Goal: Information Seeking & Learning: Learn about a topic

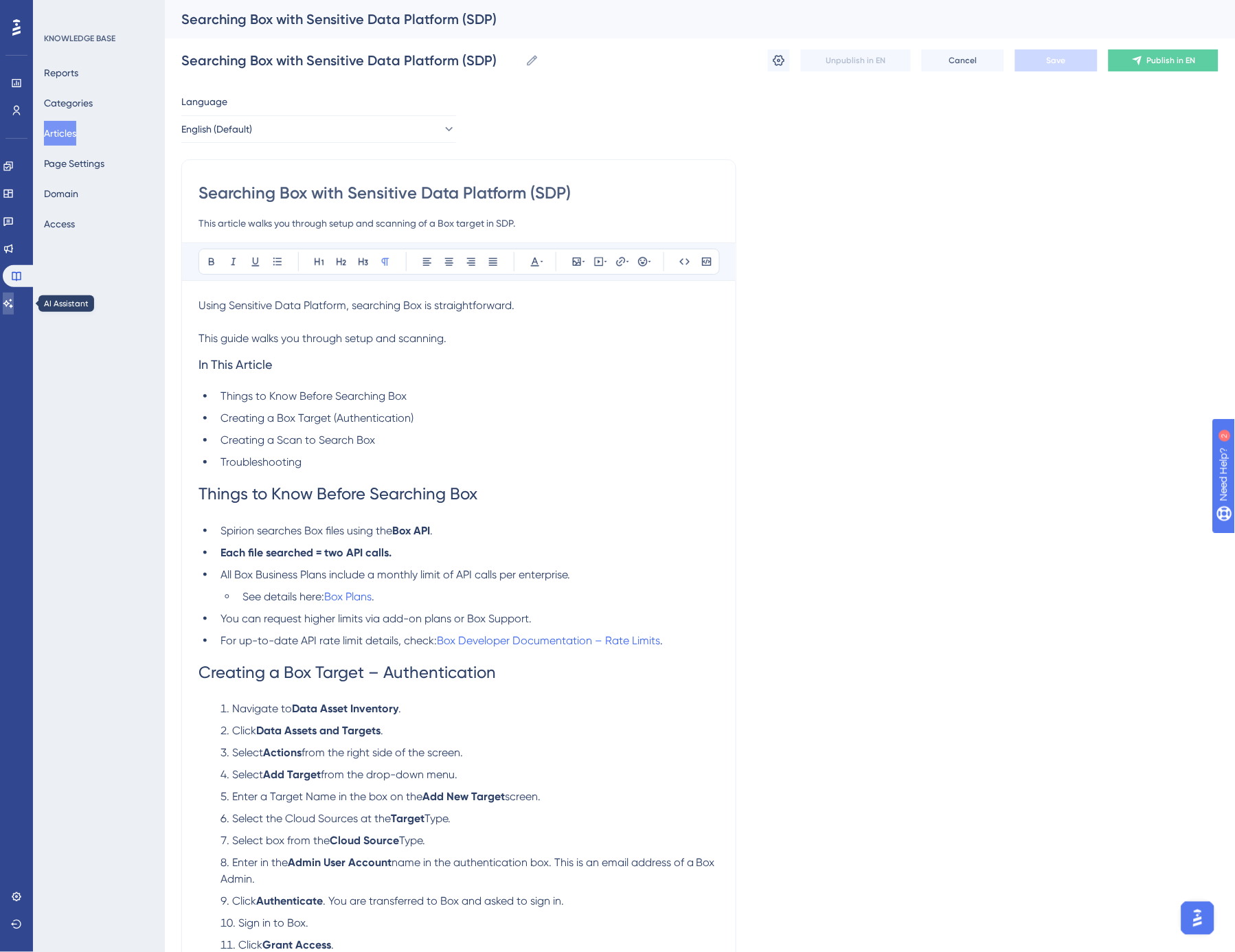
click at [13, 298] on icon at bounding box center [8, 303] width 11 height 11
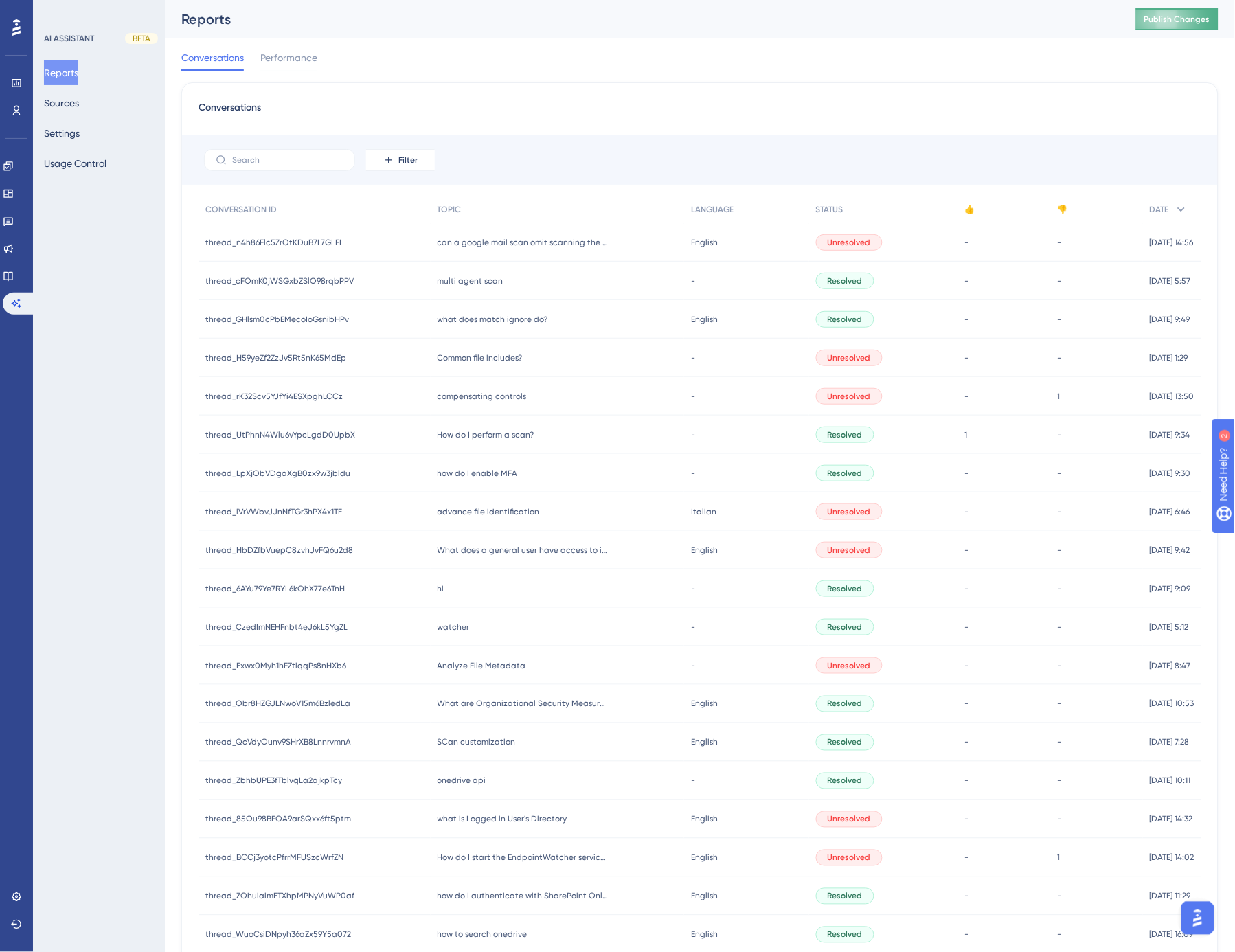
click at [1197, 24] on span "Publish Changes" at bounding box center [1178, 19] width 66 height 11
click at [73, 106] on button "Sources" at bounding box center [61, 103] width 35 height 25
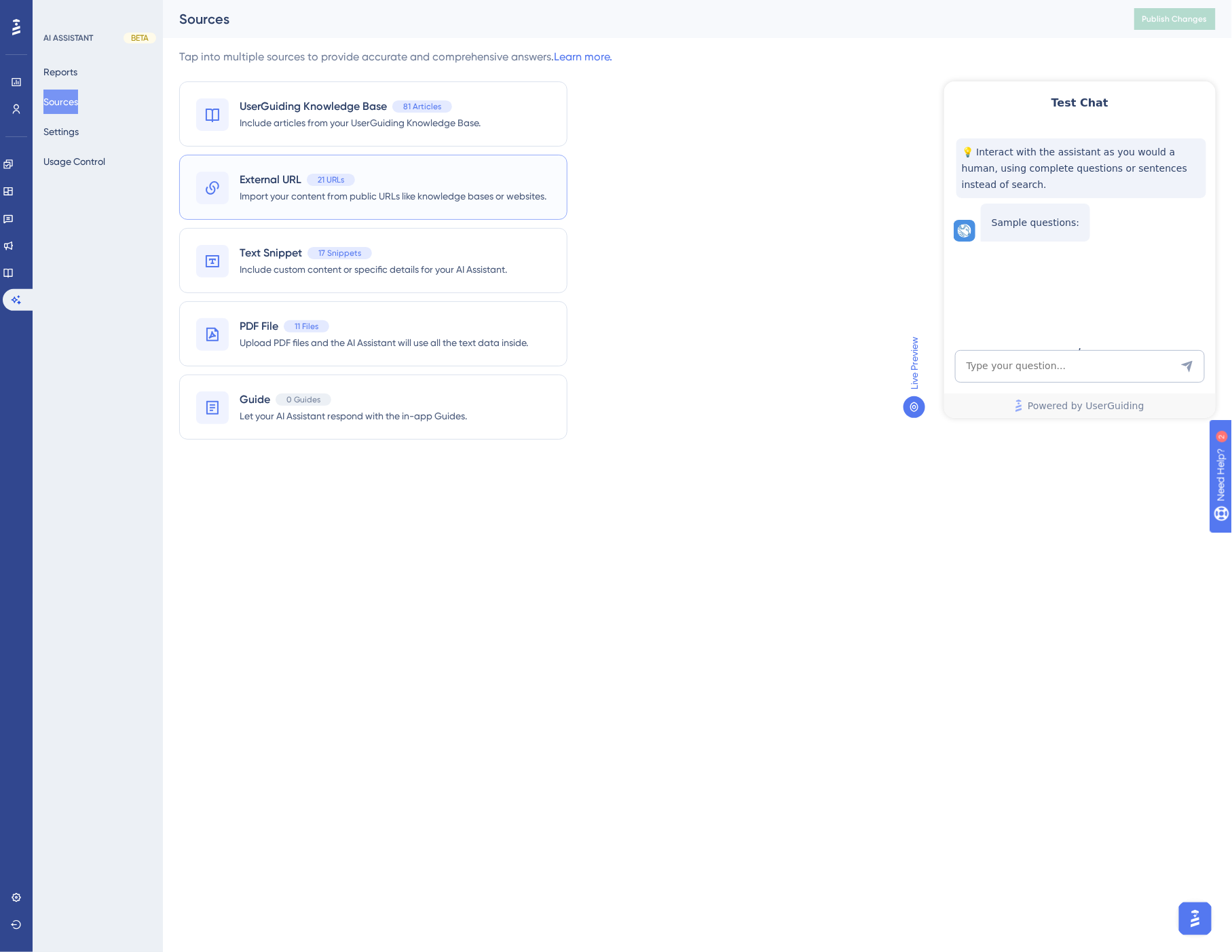
click at [340, 175] on span "21 URLs" at bounding box center [331, 180] width 27 height 11
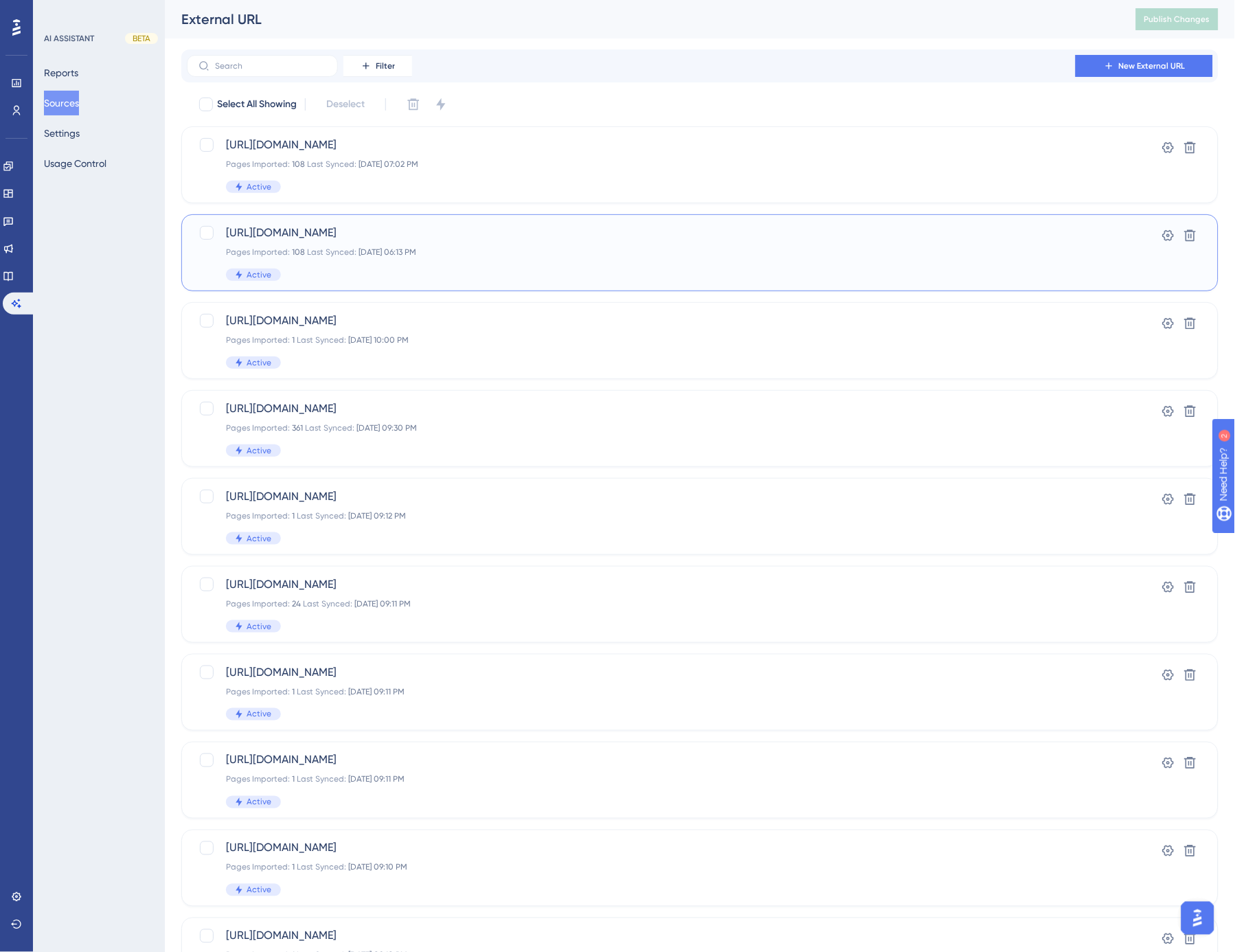
click at [230, 231] on span "[URL][DOMAIN_NAME]" at bounding box center [645, 233] width 838 height 16
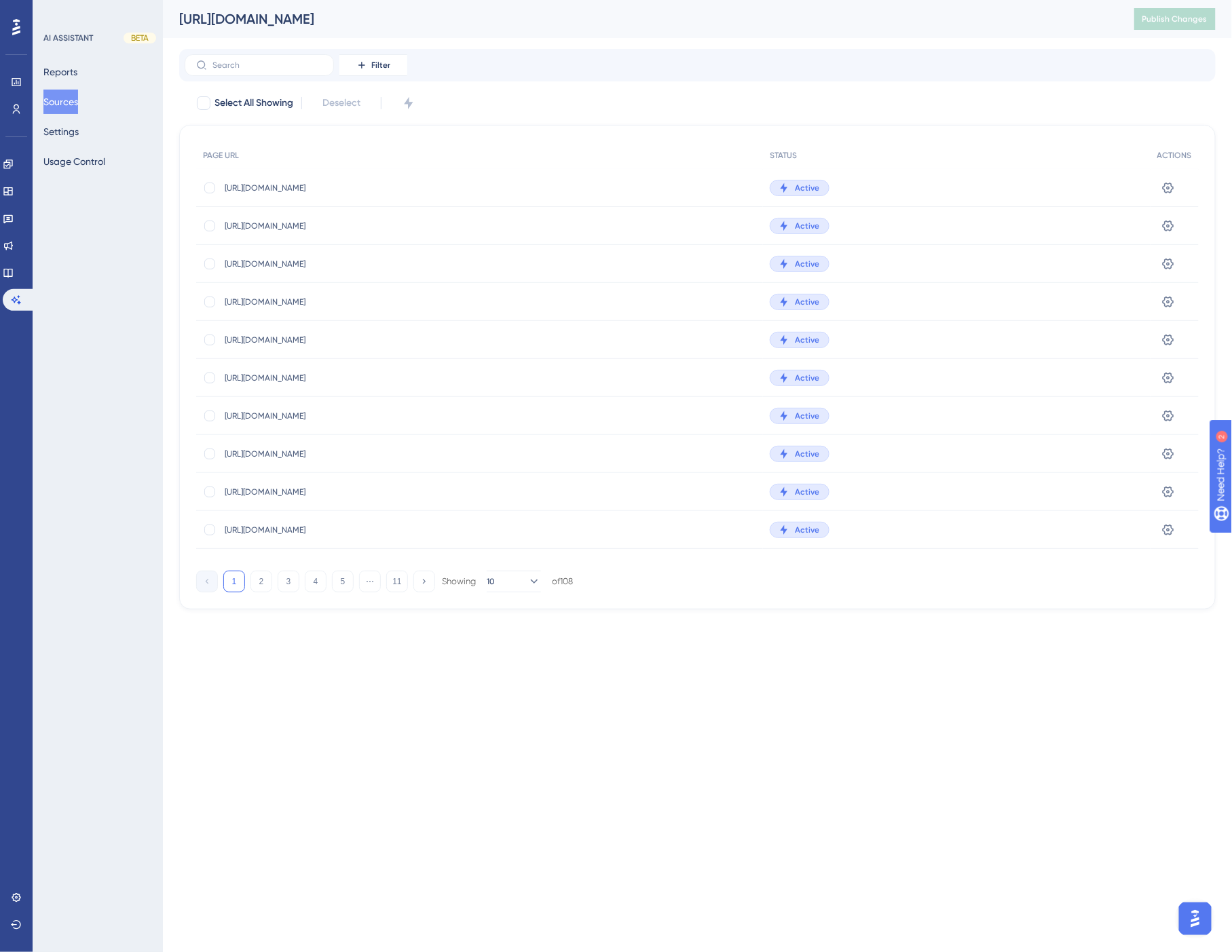
drag, startPoint x: 858, startPoint y: 19, endPoint x: 181, endPoint y: 21, distance: 677.0
click at [181, 21] on div "[URL][DOMAIN_NAME]" at bounding box center [640, 19] width 921 height 19
copy div "[URL][DOMAIN_NAME]"
drag, startPoint x: 881, startPoint y: 23, endPoint x: 859, endPoint y: 52, distance: 36.4
click at [859, 52] on div "Filter" at bounding box center [697, 65] width 1037 height 32
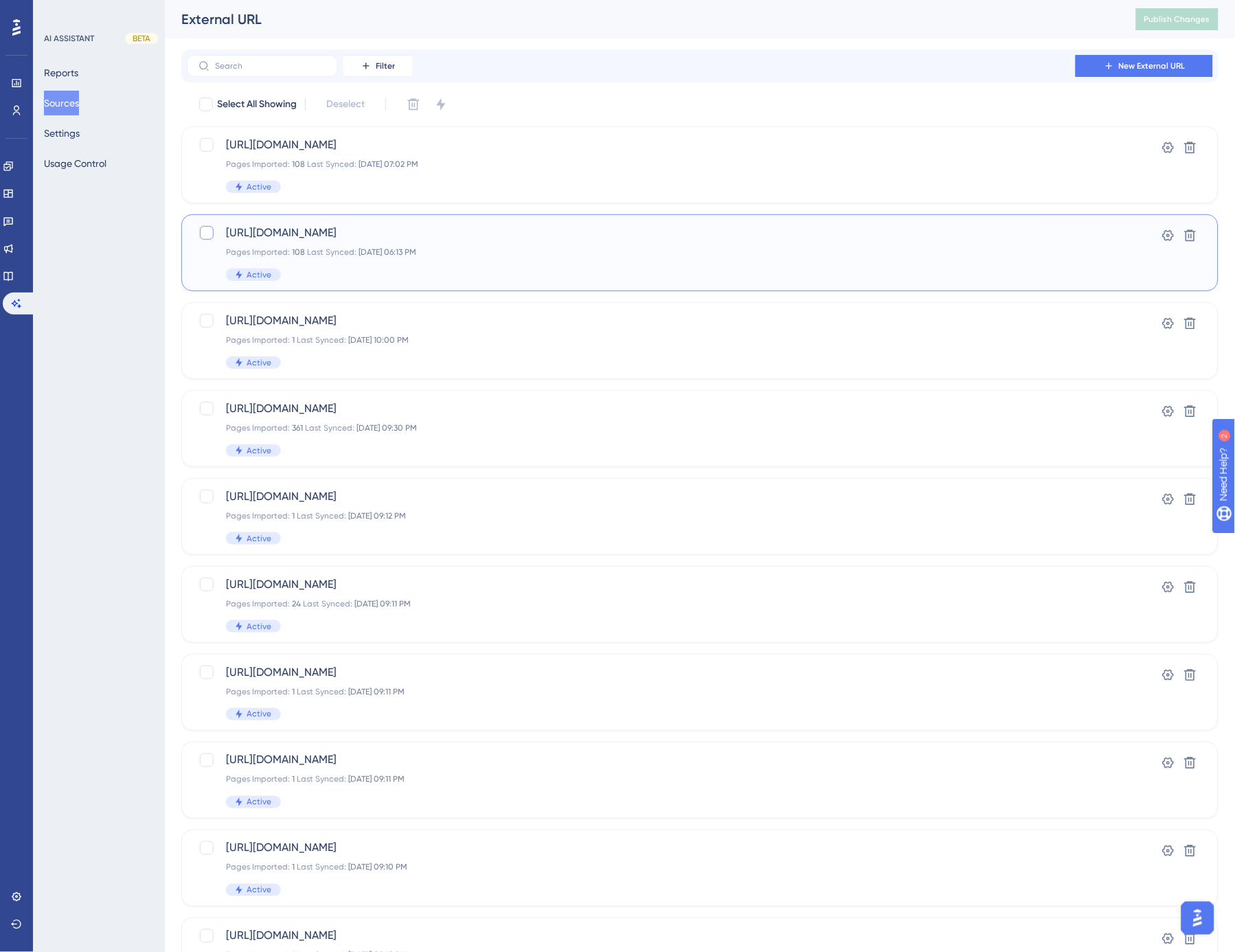
click at [203, 233] on div at bounding box center [207, 233] width 13 height 13
checkbox input "true"
click at [1191, 237] on icon at bounding box center [1190, 236] width 13 height 13
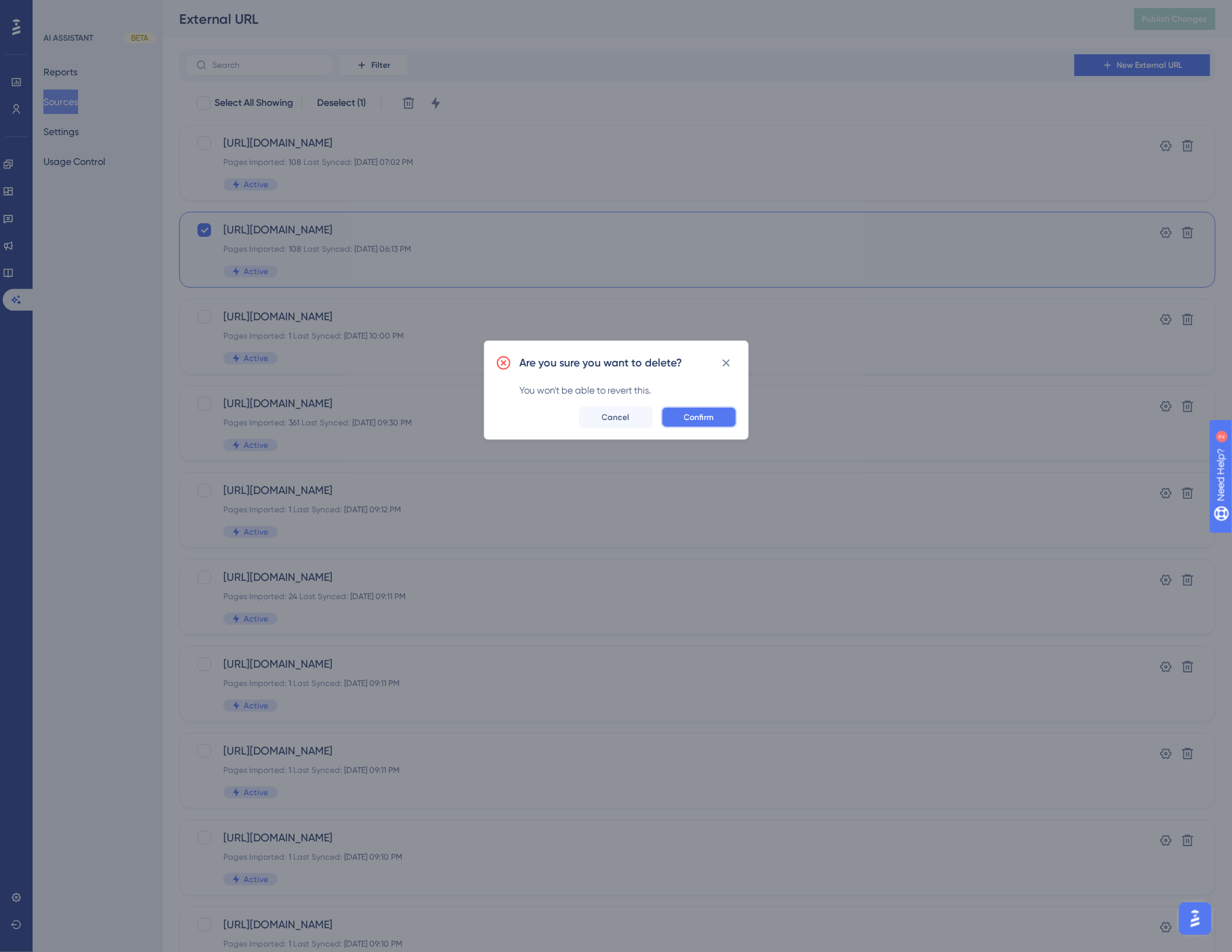
click at [707, 416] on span "Confirm" at bounding box center [699, 417] width 30 height 11
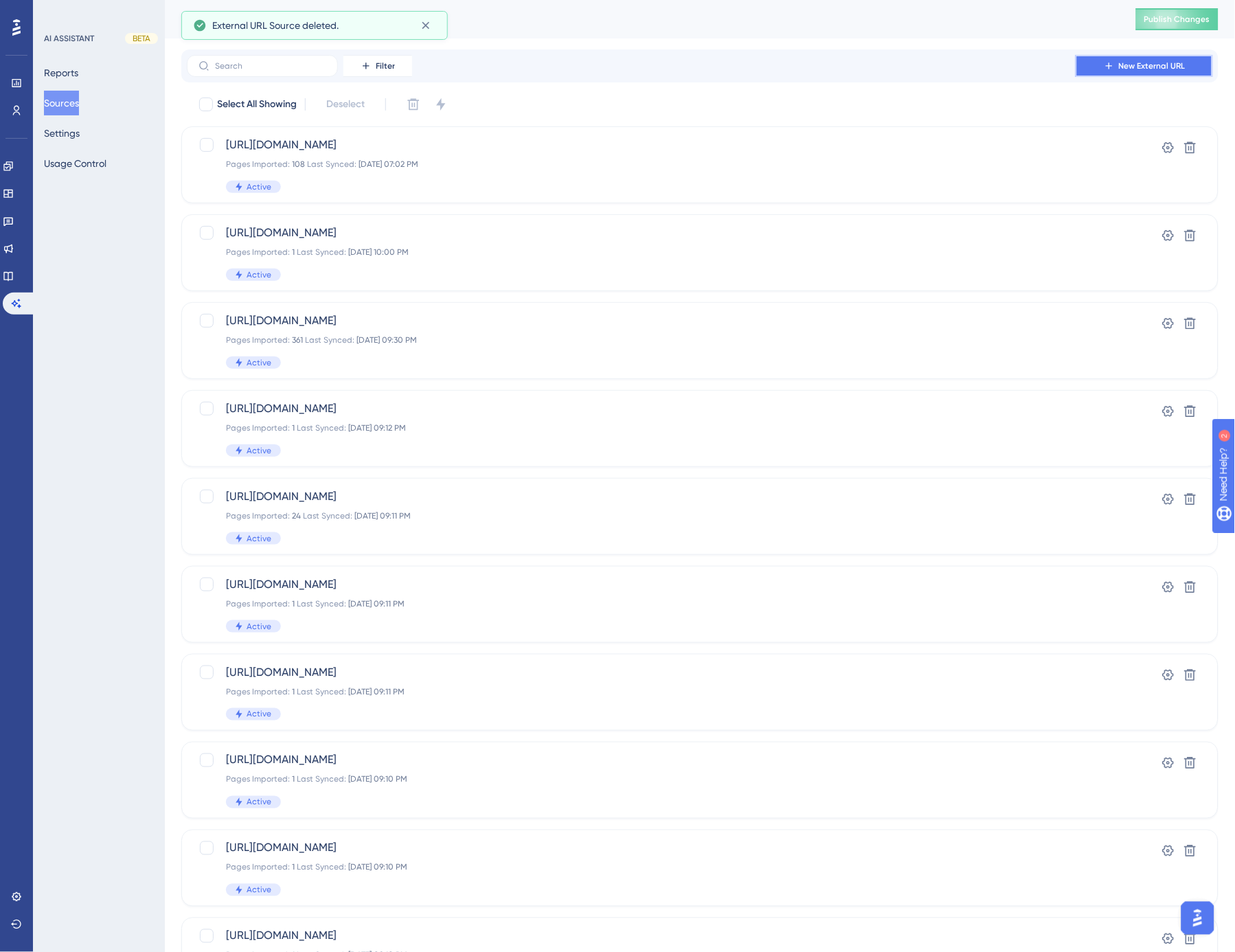
click at [1121, 69] on span "New External URL" at bounding box center [1151, 66] width 66 height 11
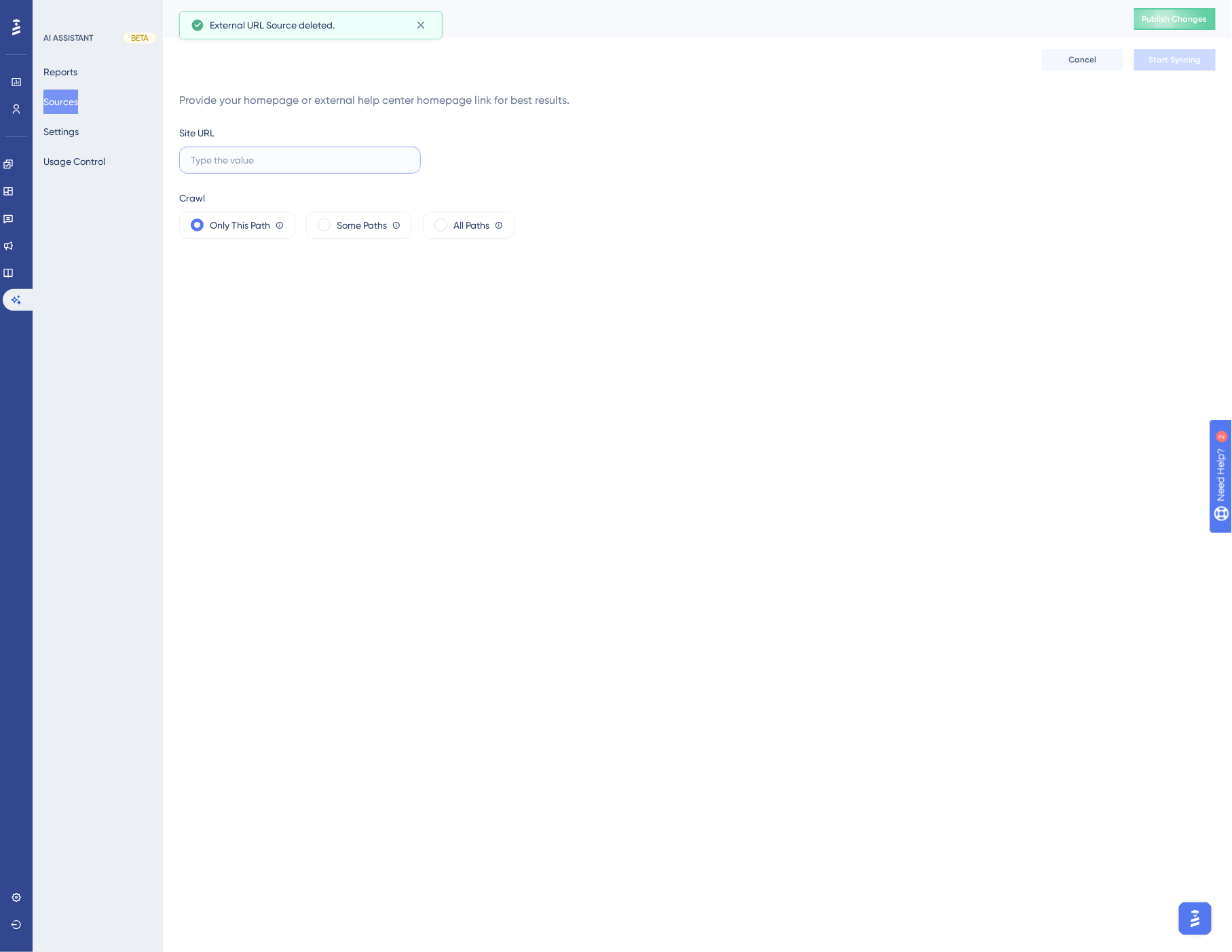
click at [253, 166] on input "text" at bounding box center [300, 160] width 219 height 15
paste input "[URL][DOMAIN_NAME]"
type input "[URL][DOMAIN_NAME]"
click at [464, 228] on span "All Paths" at bounding box center [471, 225] width 36 height 16
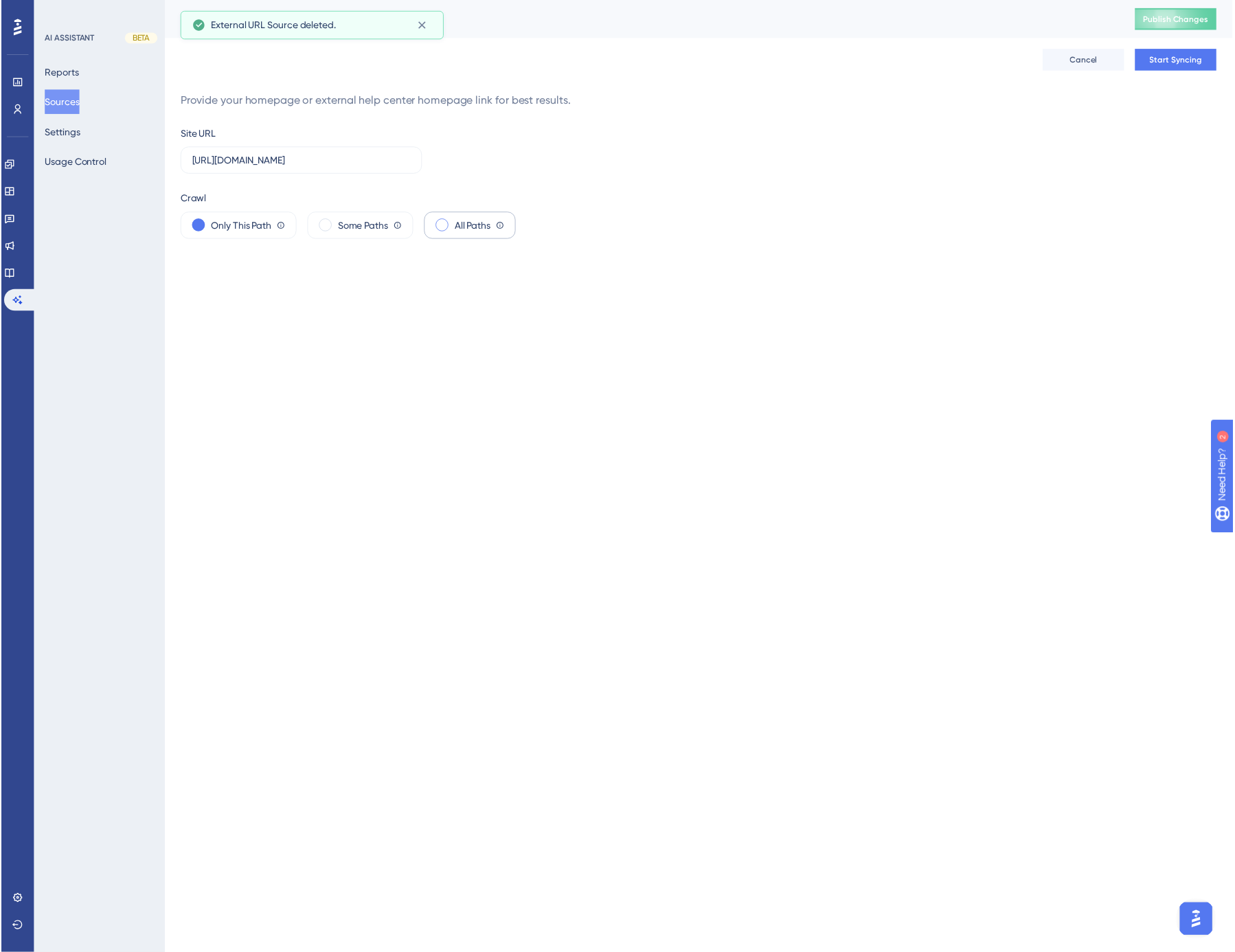
scroll to position [0, 0]
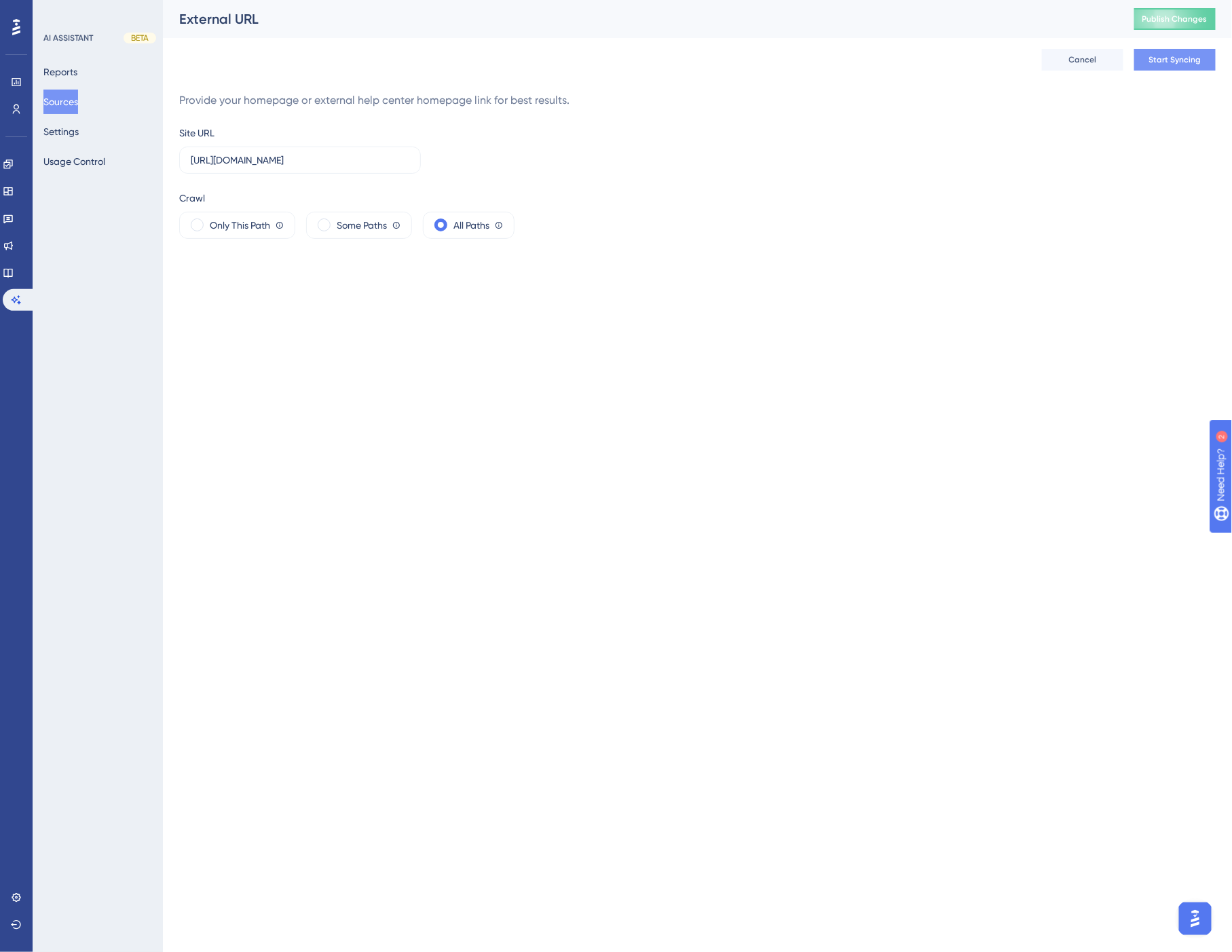
click at [1190, 57] on span "Start Syncing" at bounding box center [1175, 60] width 52 height 11
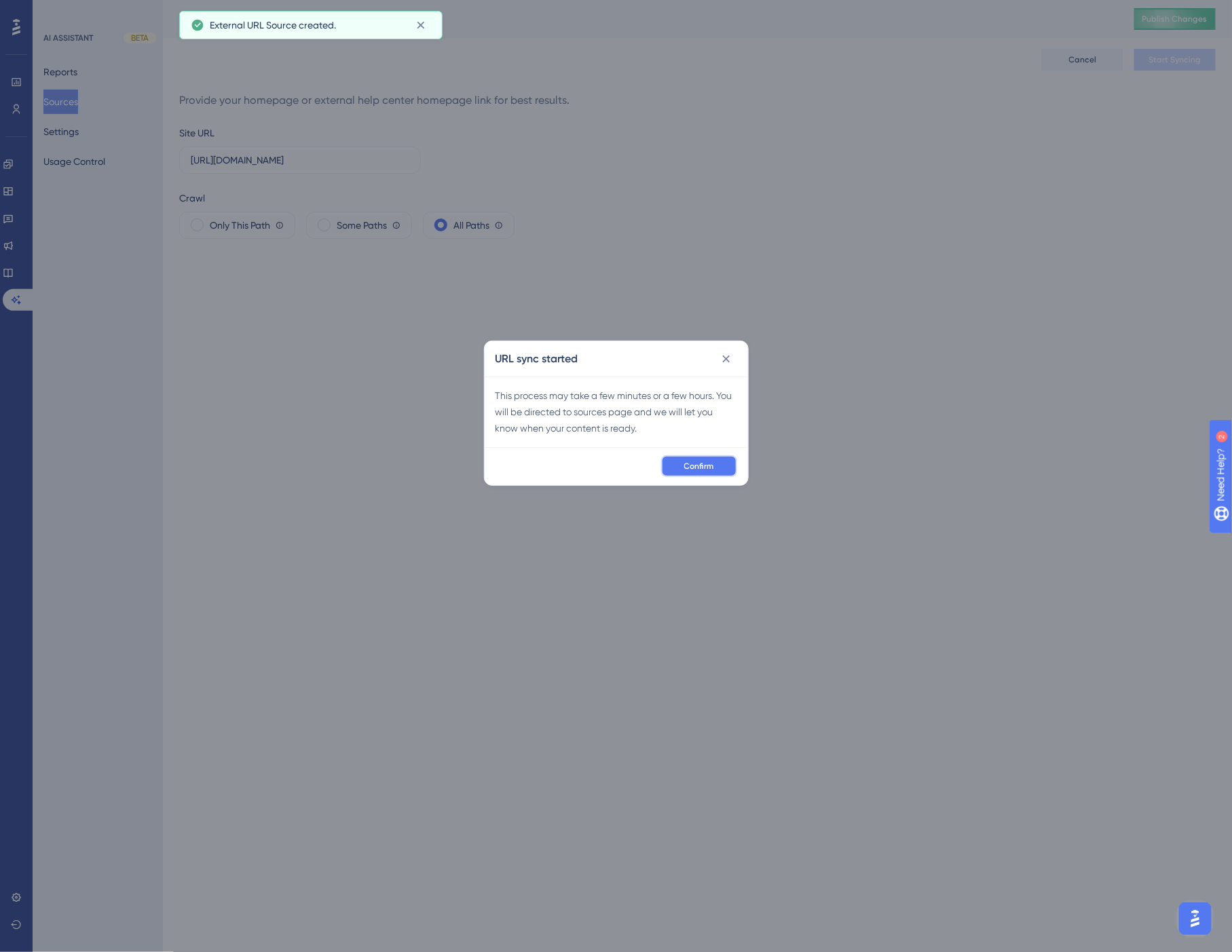
click at [704, 466] on span "Confirm" at bounding box center [699, 466] width 30 height 11
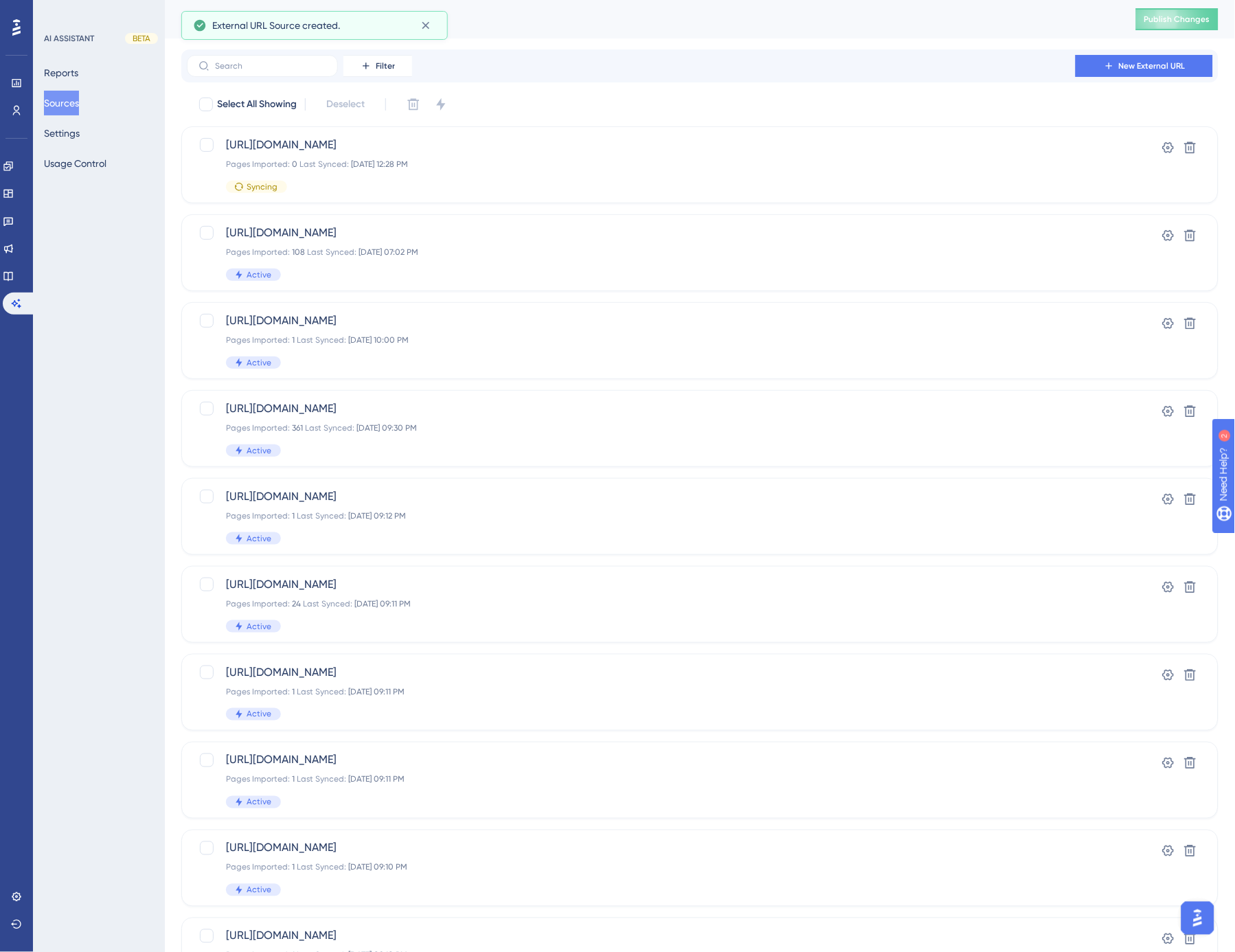
click at [708, 71] on div "Filter New External URL" at bounding box center [700, 66] width 1026 height 22
click at [1172, 12] on button "Publish Changes" at bounding box center [1178, 19] width 83 height 22
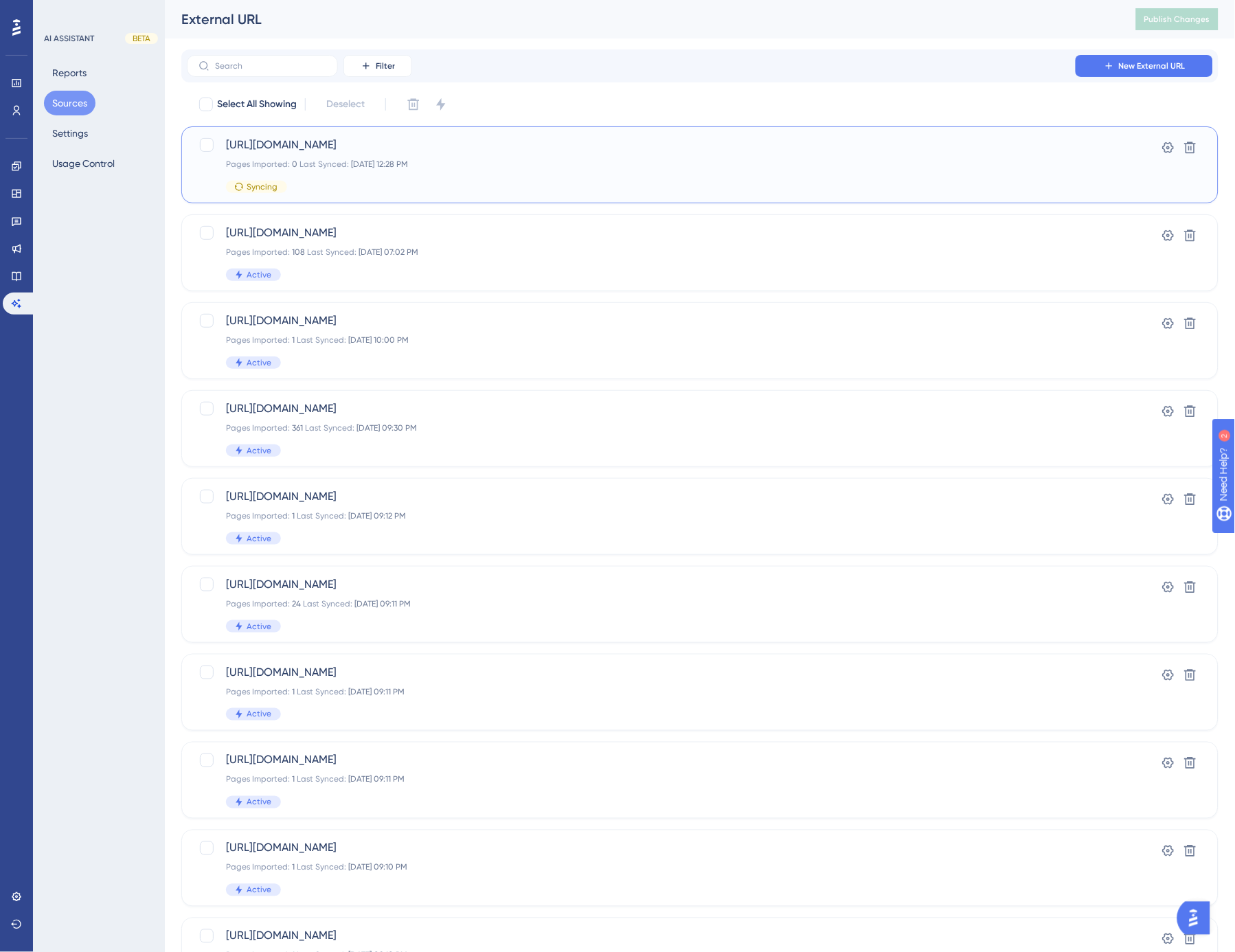
click at [660, 177] on div "https://docs.spirion.com/Content/Sensitive%20Data%20Platform/Platform/Platform/…" at bounding box center [645, 165] width 838 height 57
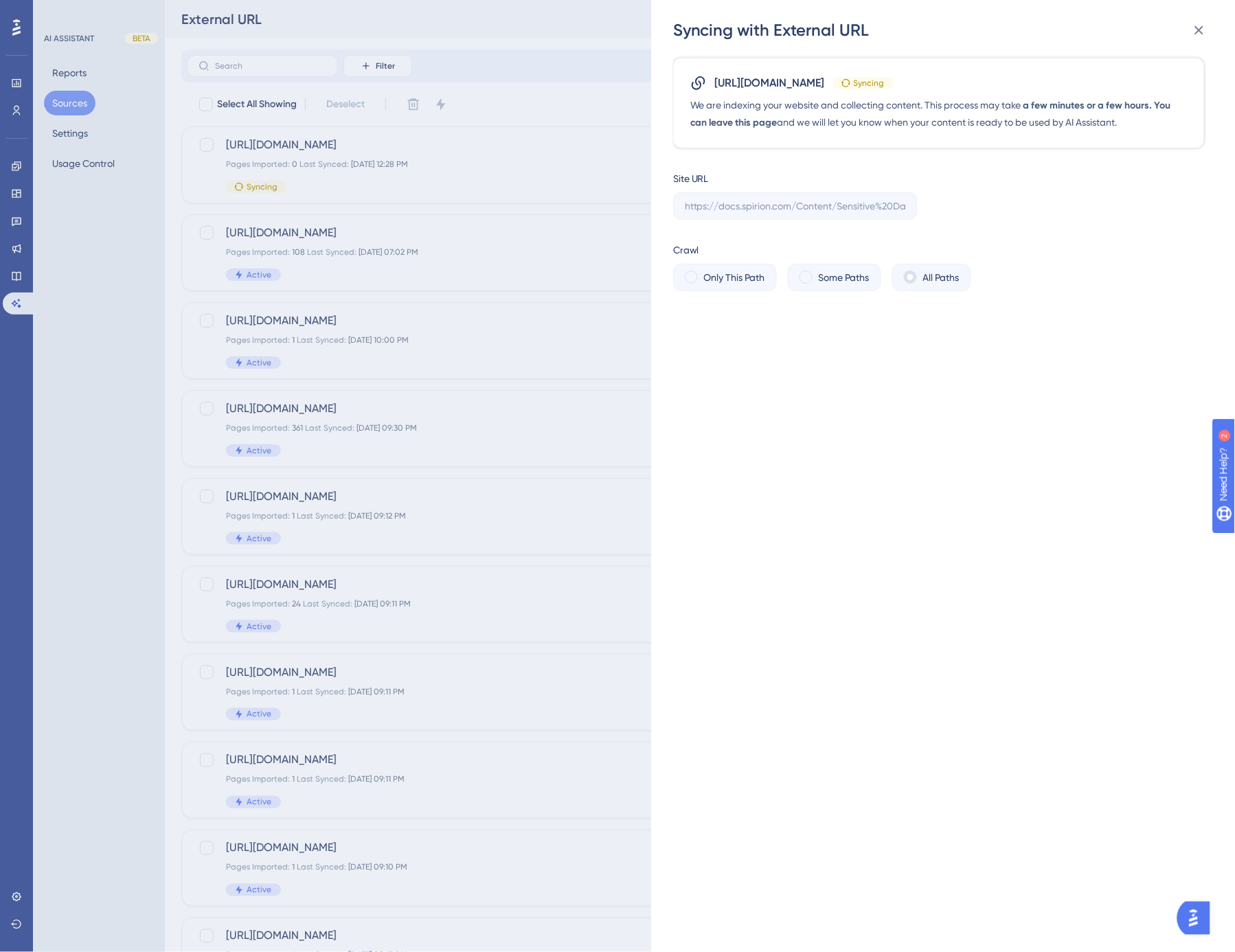
click at [577, 121] on div "Syncing with External URL https://docs.spirion.com/Content/Sensitive%20Data%20P…" at bounding box center [618, 476] width 1235 height 952
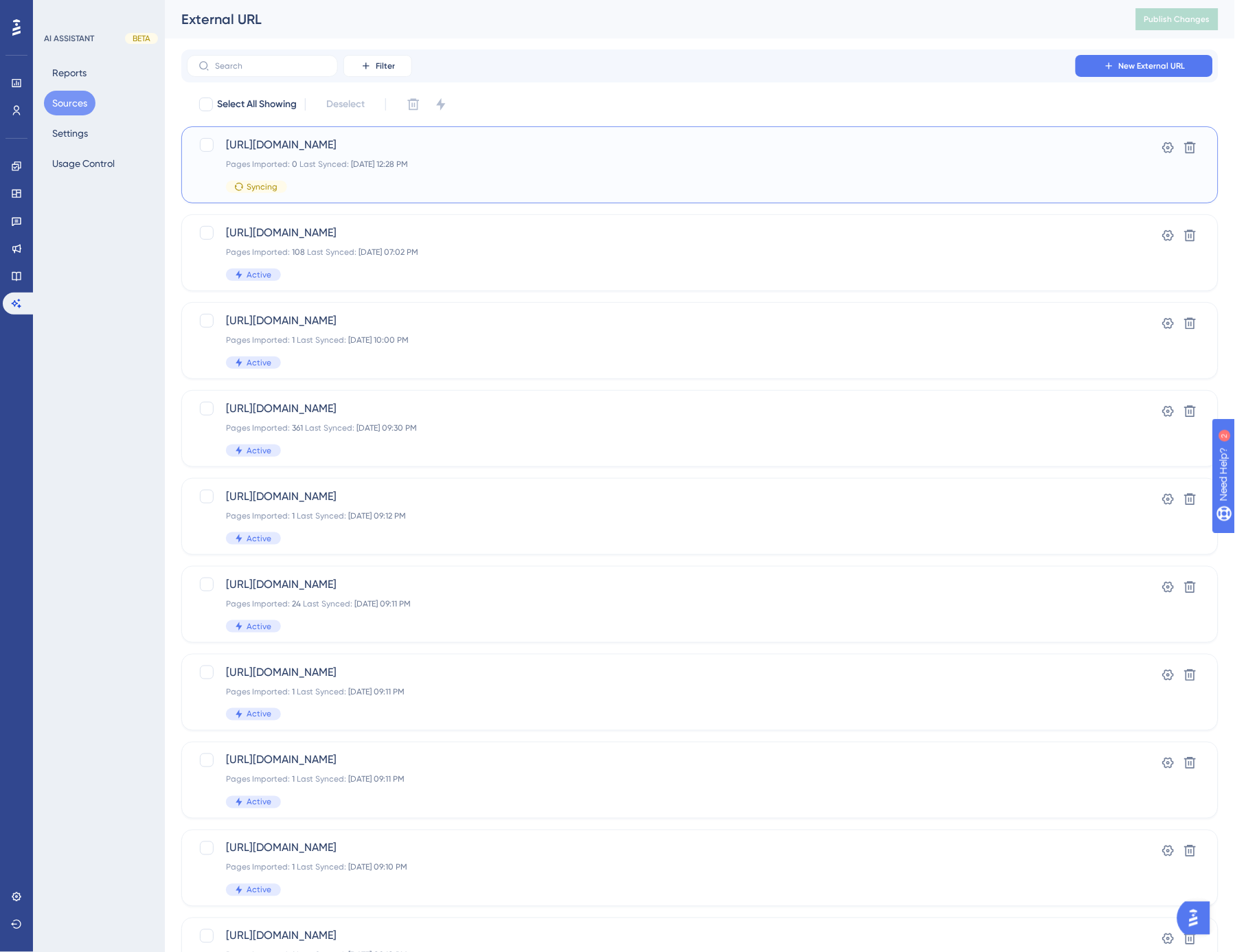
click at [336, 139] on span "[URL][DOMAIN_NAME]" at bounding box center [645, 145] width 838 height 16
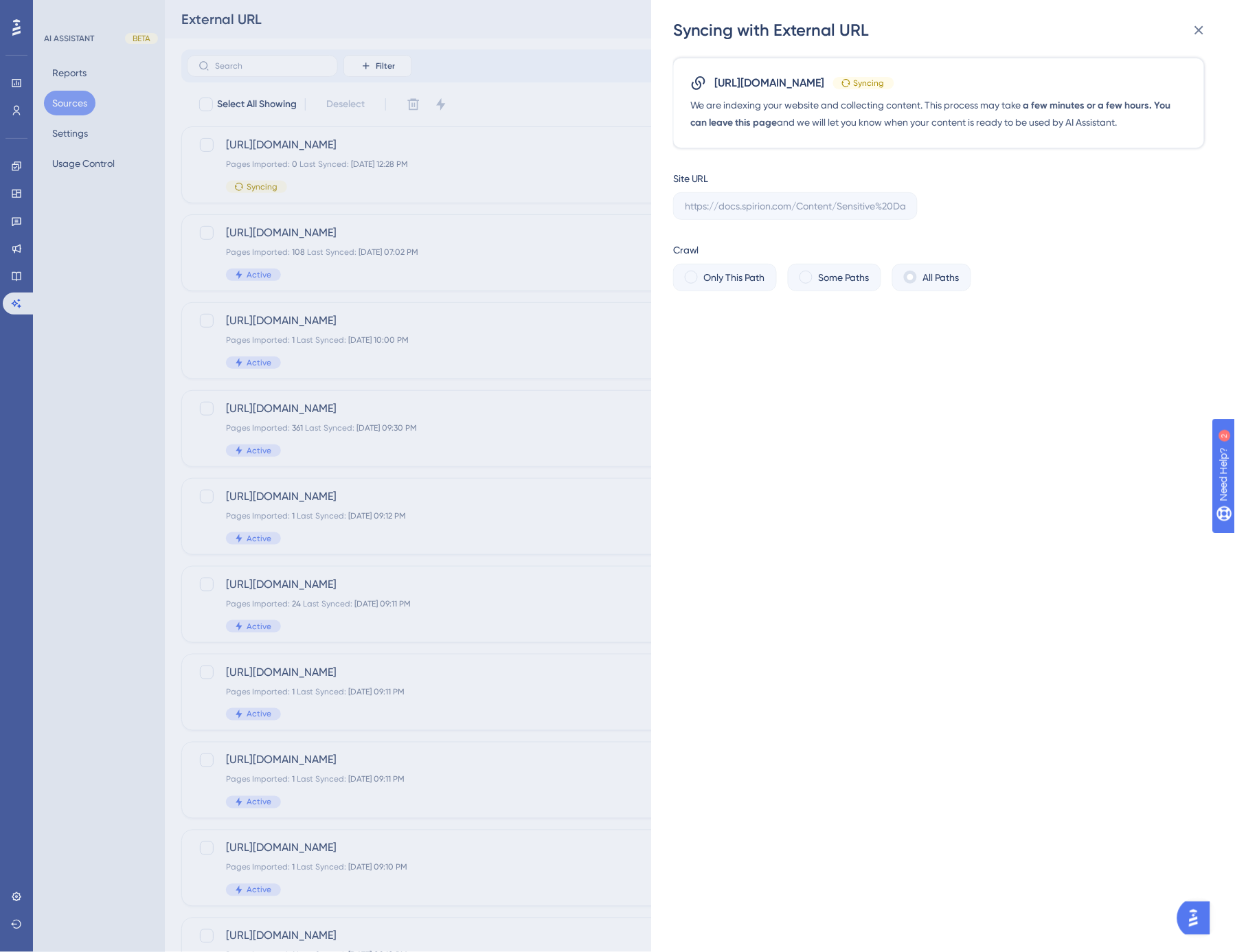
click at [609, 28] on div "Syncing with External URL https://docs.spirion.com/Content/Sensitive%20Data%20P…" at bounding box center [618, 476] width 1235 height 952
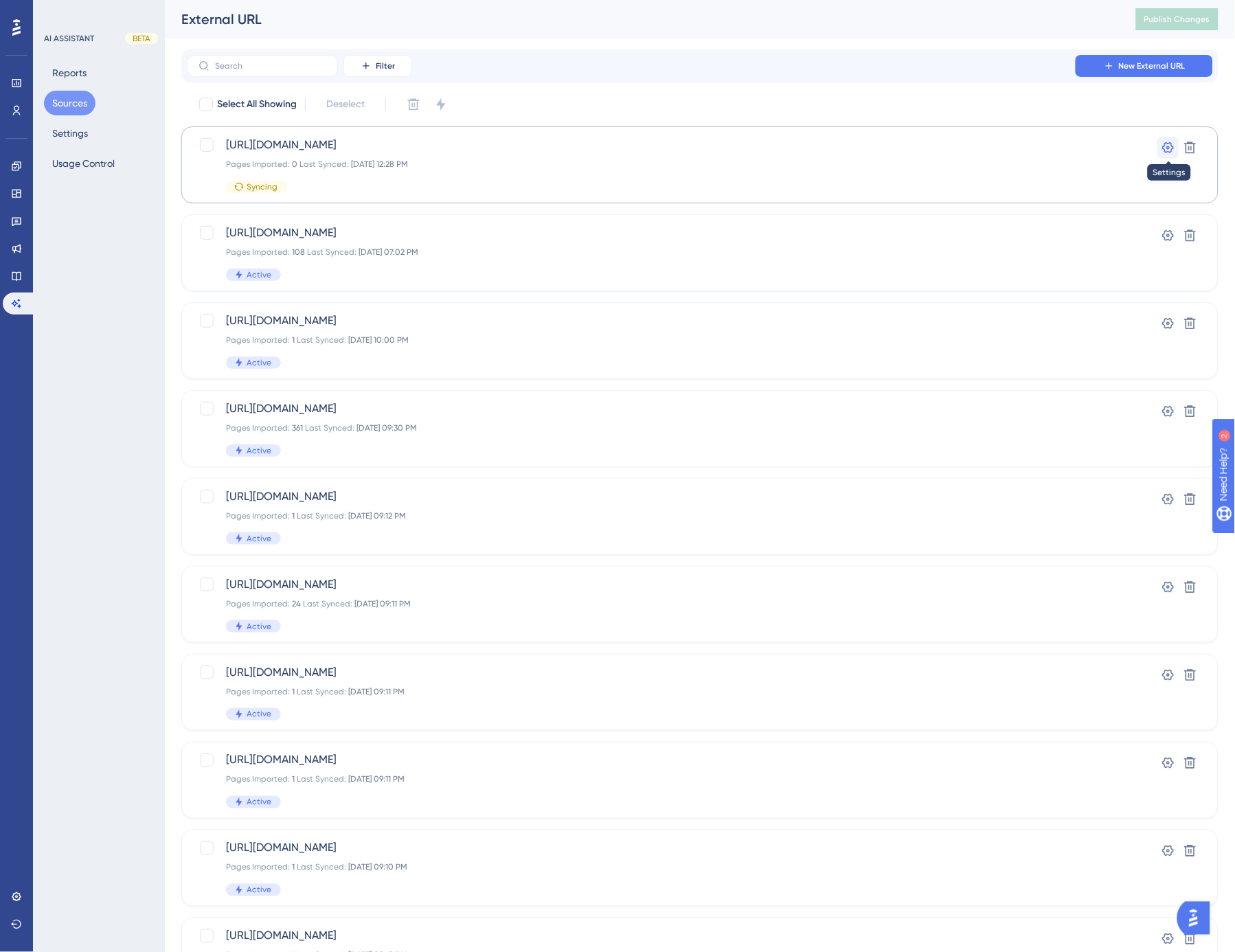
click at [1169, 144] on icon at bounding box center [1169, 148] width 13 height 13
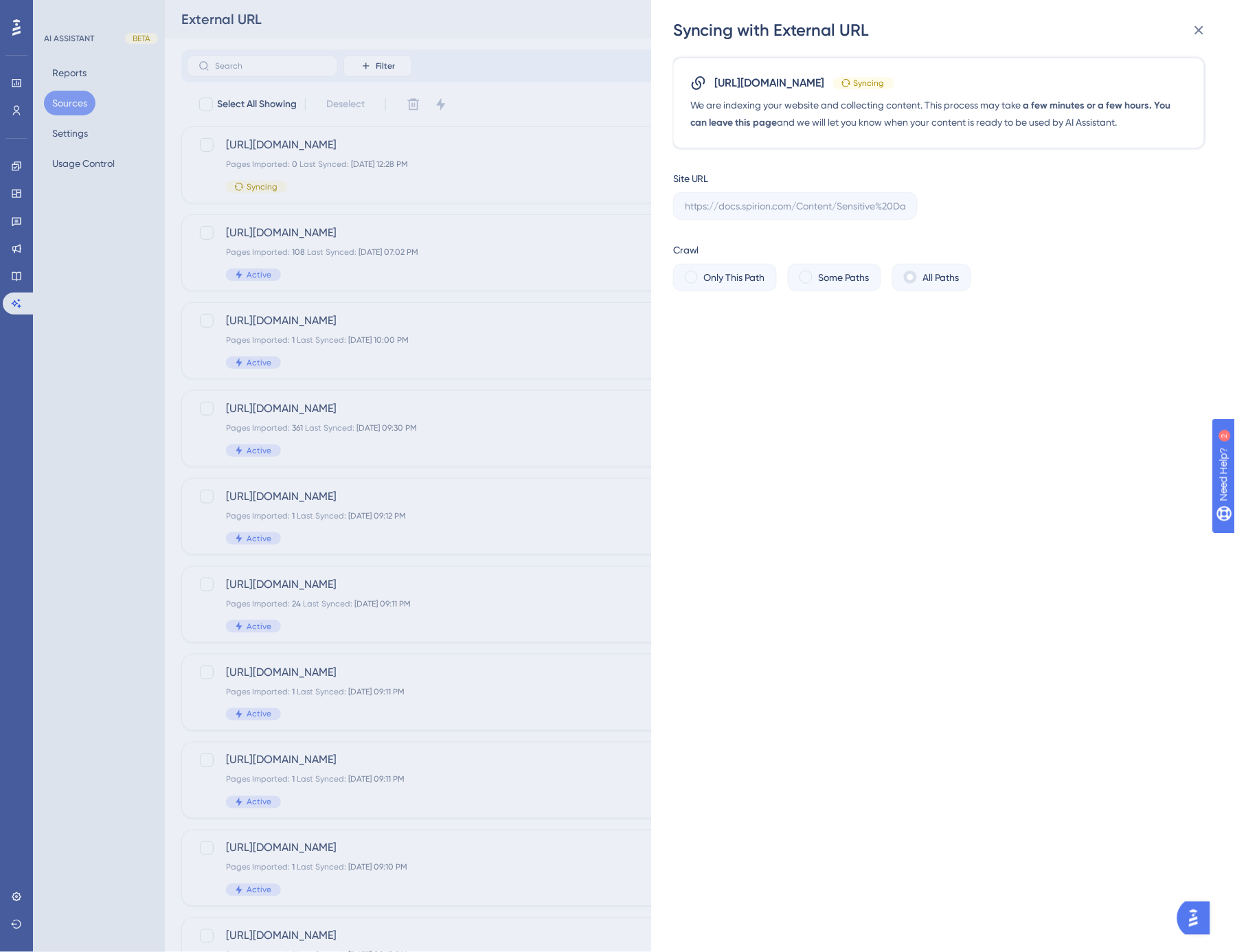
click at [535, 147] on div "Syncing with External URL https://docs.spirion.com/Content/Sensitive%20Data%20P…" at bounding box center [618, 476] width 1235 height 952
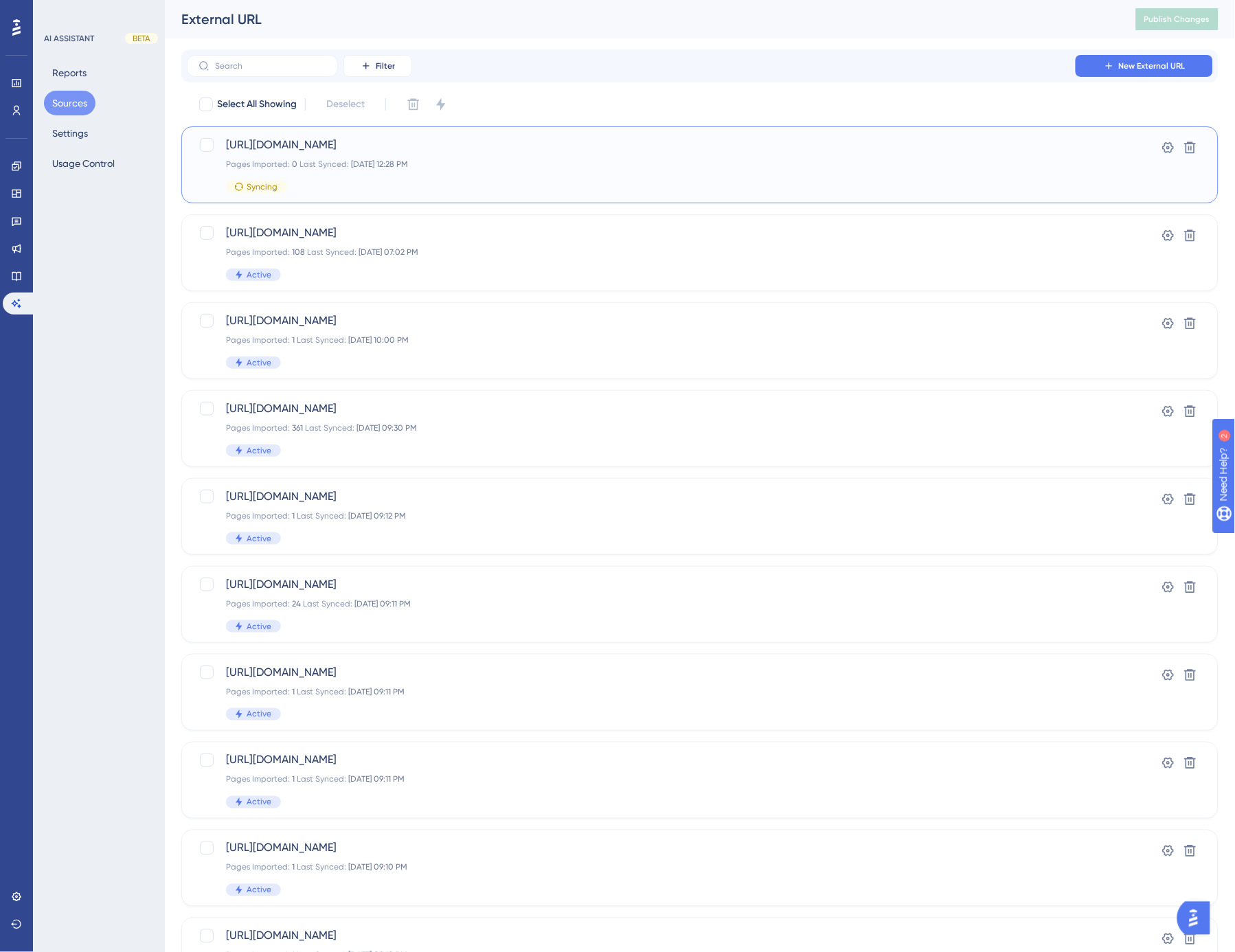
click at [409, 156] on div "https://docs.spirion.com/Content/Sensitive%20Data%20Platform/Platform/Platform/…" at bounding box center [645, 165] width 838 height 57
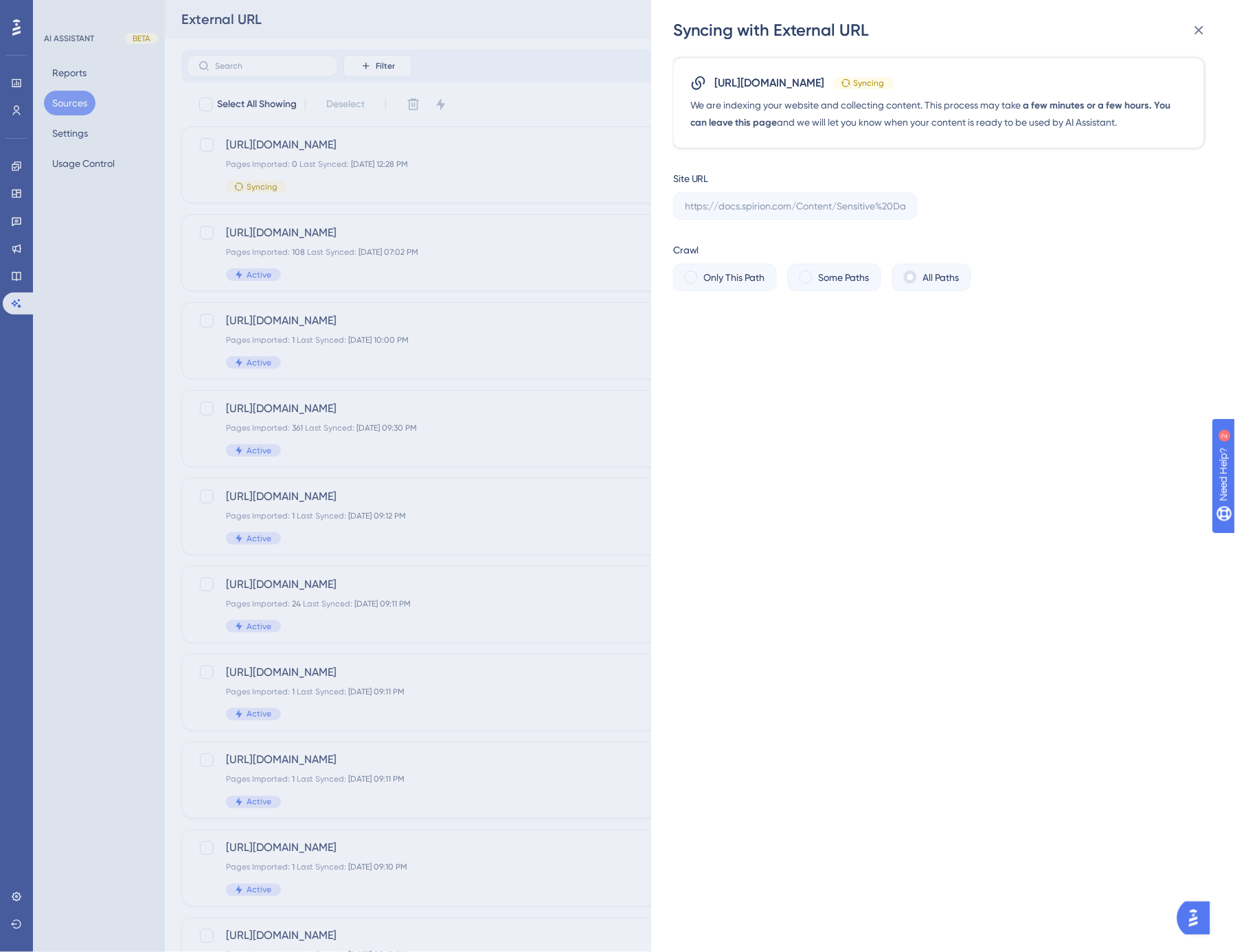
click at [447, 151] on div "Syncing with External URL https://docs.spirion.com/Content/Sensitive%20Data%20P…" at bounding box center [618, 476] width 1235 height 952
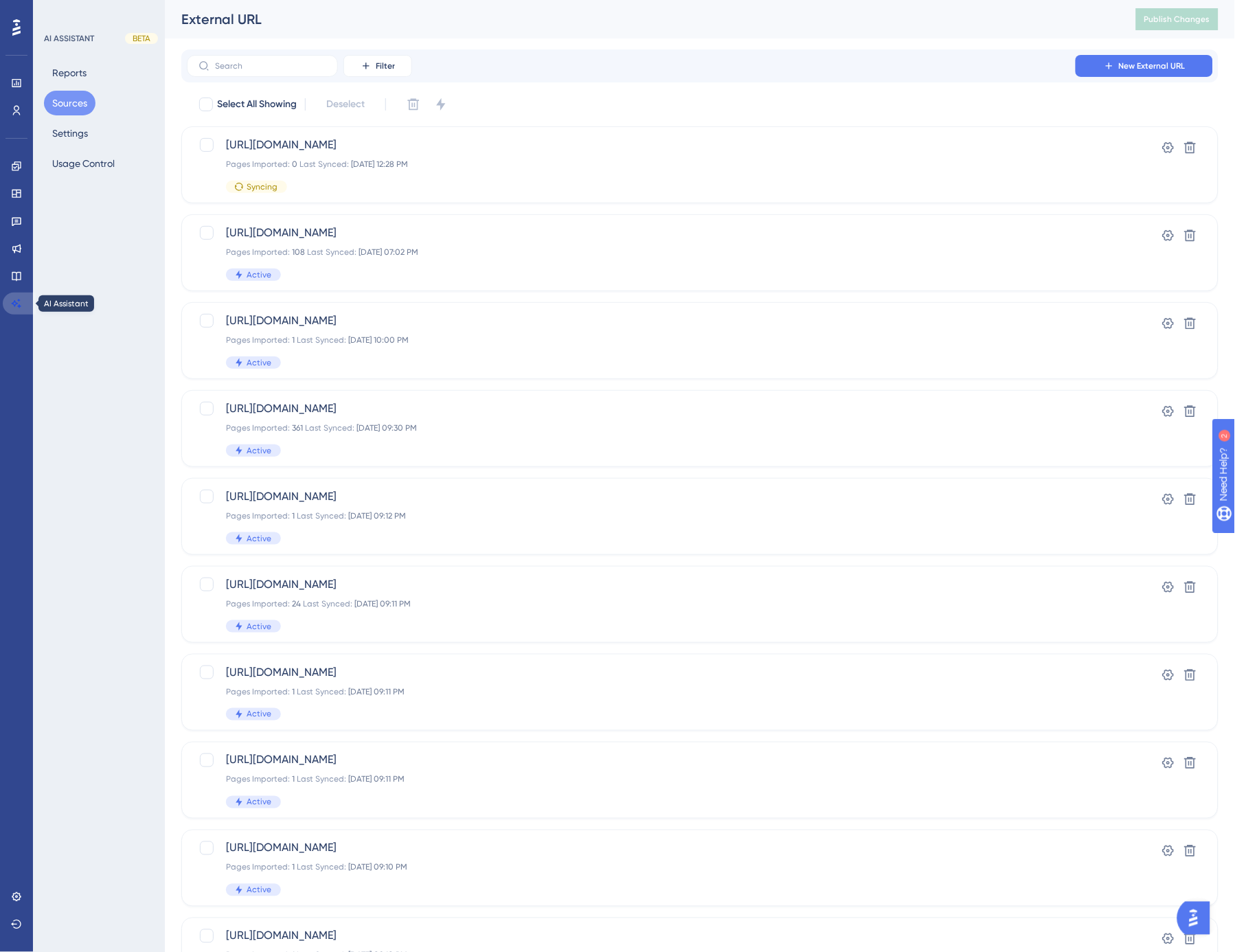
click at [15, 298] on icon at bounding box center [16, 303] width 11 height 11
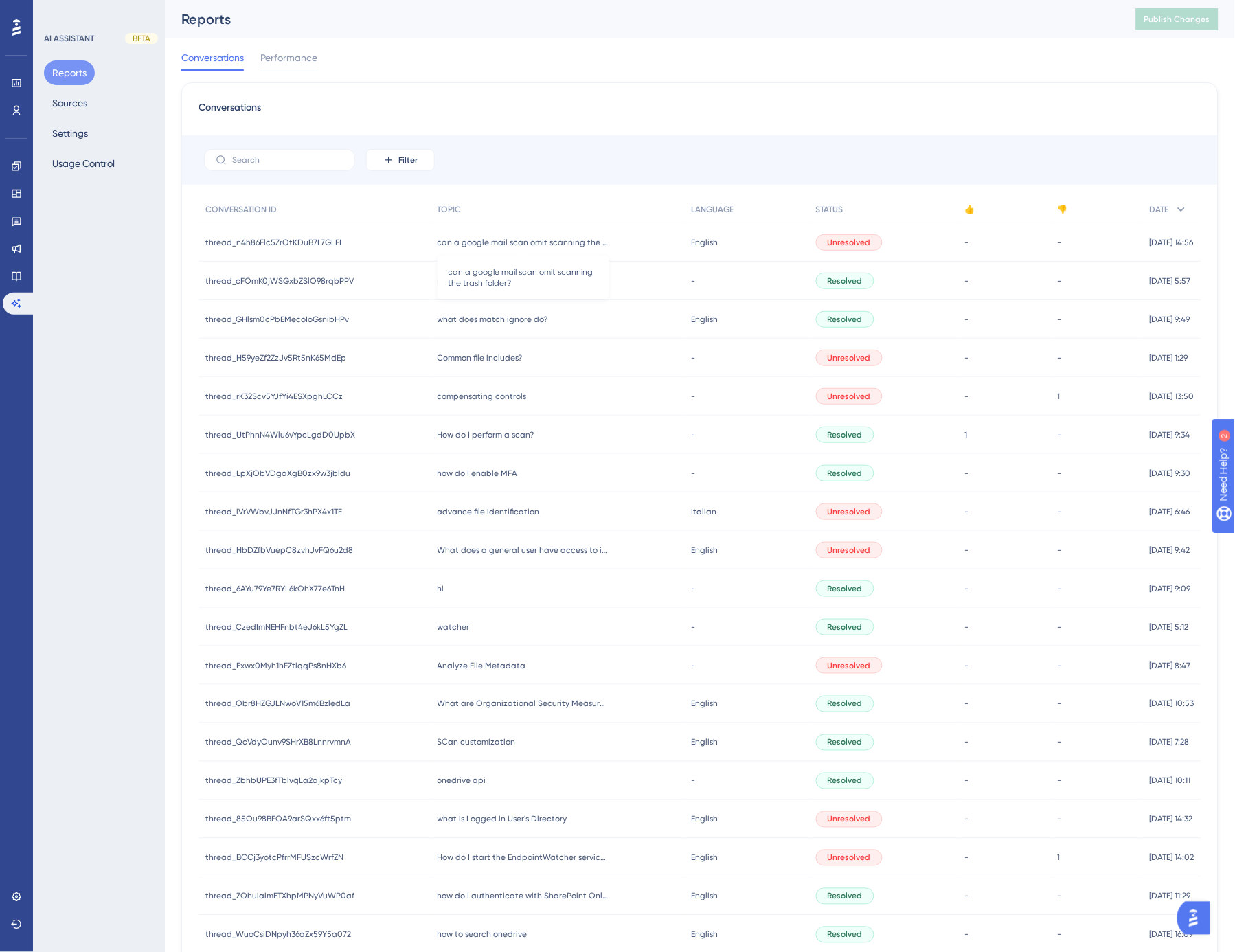
click at [457, 240] on span "can a google mail scan omit scanning the trash folder?" at bounding box center [524, 242] width 172 height 11
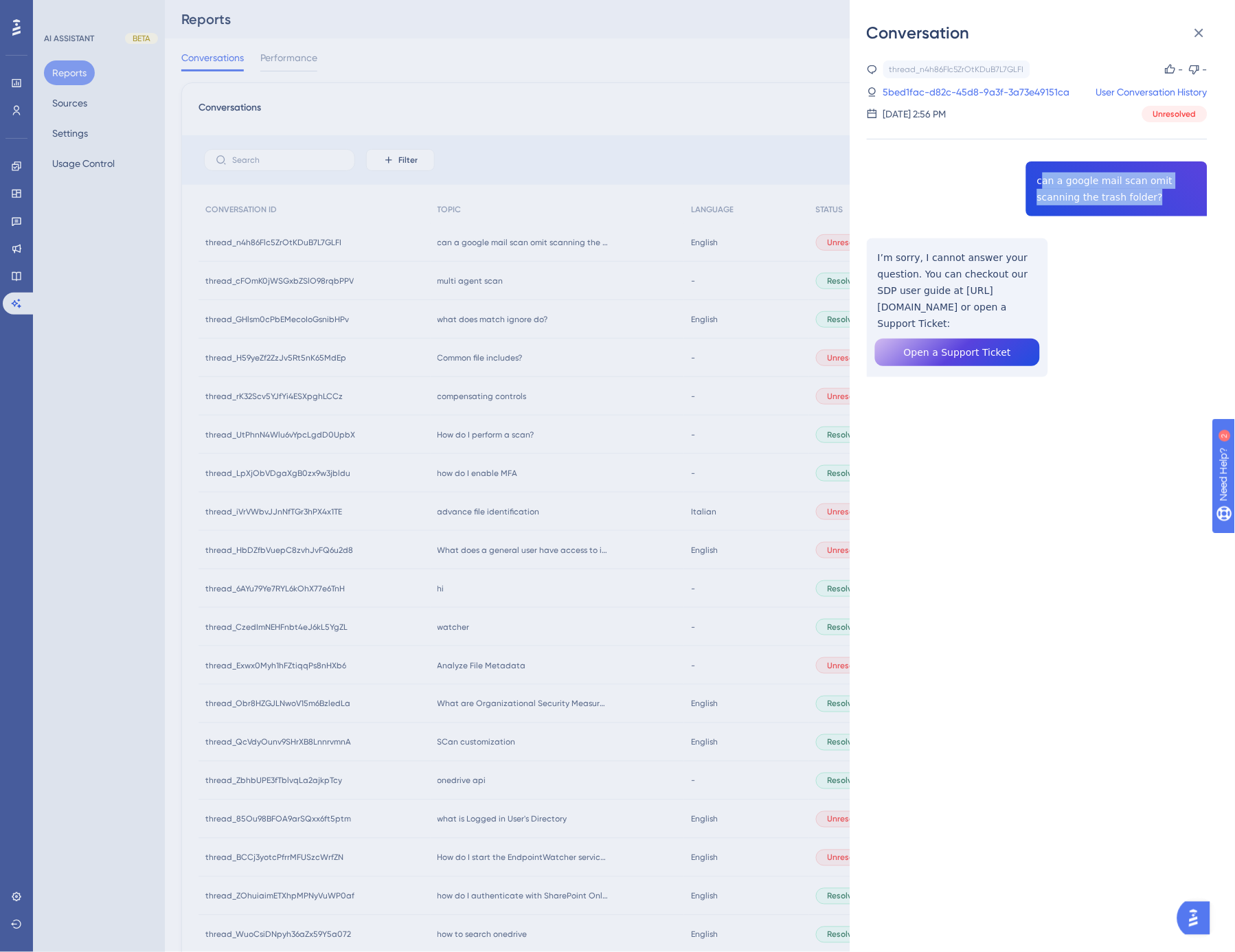
drag, startPoint x: 1124, startPoint y: 198, endPoint x: 1035, endPoint y: 184, distance: 90.1
click at [1035, 184] on div "thread_n4h86Flc5ZrOtKDuB7L7GLFI Copy - - 5bed1fac-d82c-45d8-9a3f-3a73e49151ca U…" at bounding box center [1037, 253] width 341 height 387
click at [1037, 186] on div "thread_n4h86Flc5ZrOtKDuB7L7GLFI Copy - - 5bed1fac-d82c-45d8-9a3f-3a73e49151ca U…" at bounding box center [1037, 253] width 341 height 387
drag, startPoint x: 1033, startPoint y: 182, endPoint x: 1104, endPoint y: 203, distance: 74.0
click at [1104, 203] on div "thread_n4h86Flc5ZrOtKDuB7L7GLFI Copy - - 5bed1fac-d82c-45d8-9a3f-3a73e49151ca U…" at bounding box center [1037, 253] width 341 height 387
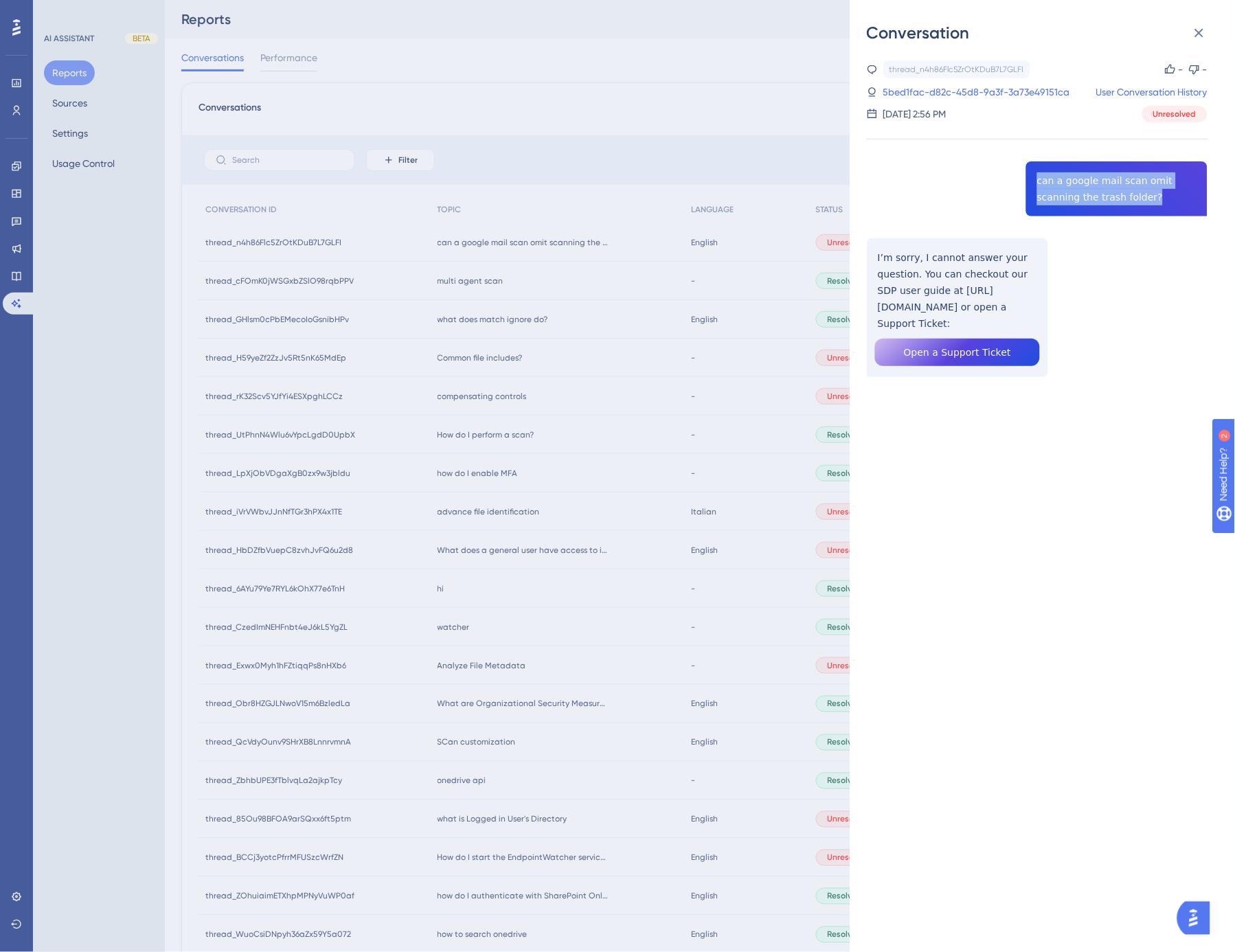
copy span "can a google mail scan omit scanning the trash folder?"
click at [1198, 32] on icon at bounding box center [1199, 33] width 16 height 16
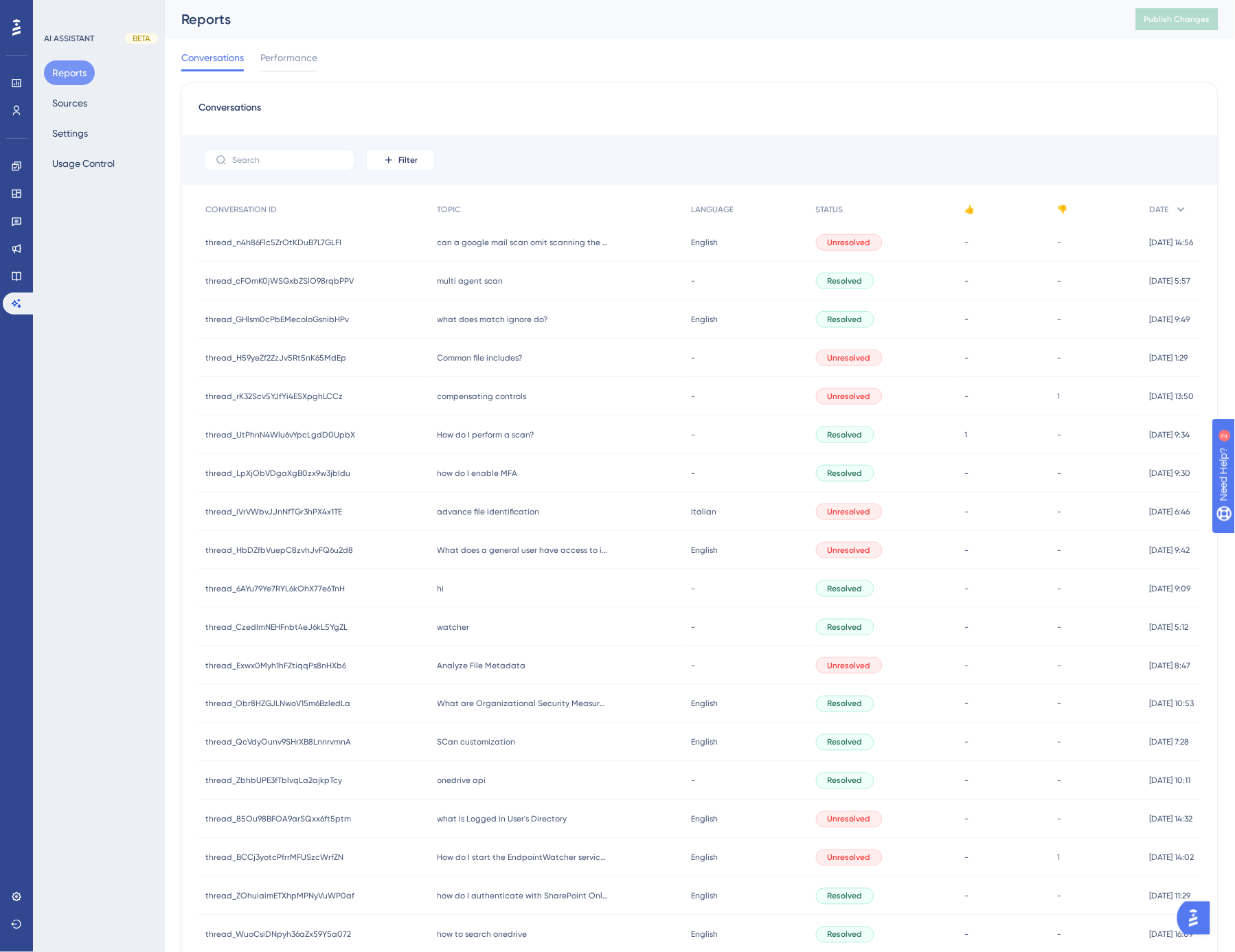
drag, startPoint x: 861, startPoint y: 42, endPoint x: 862, endPoint y: 5, distance: 37.0
click at [861, 42] on div "Conversations Performance" at bounding box center [700, 60] width 1037 height 44
drag, startPoint x: 10, startPoint y: 278, endPoint x: 246, endPoint y: 72, distance: 313.3
click at [10, 278] on link at bounding box center [16, 276] width 28 height 22
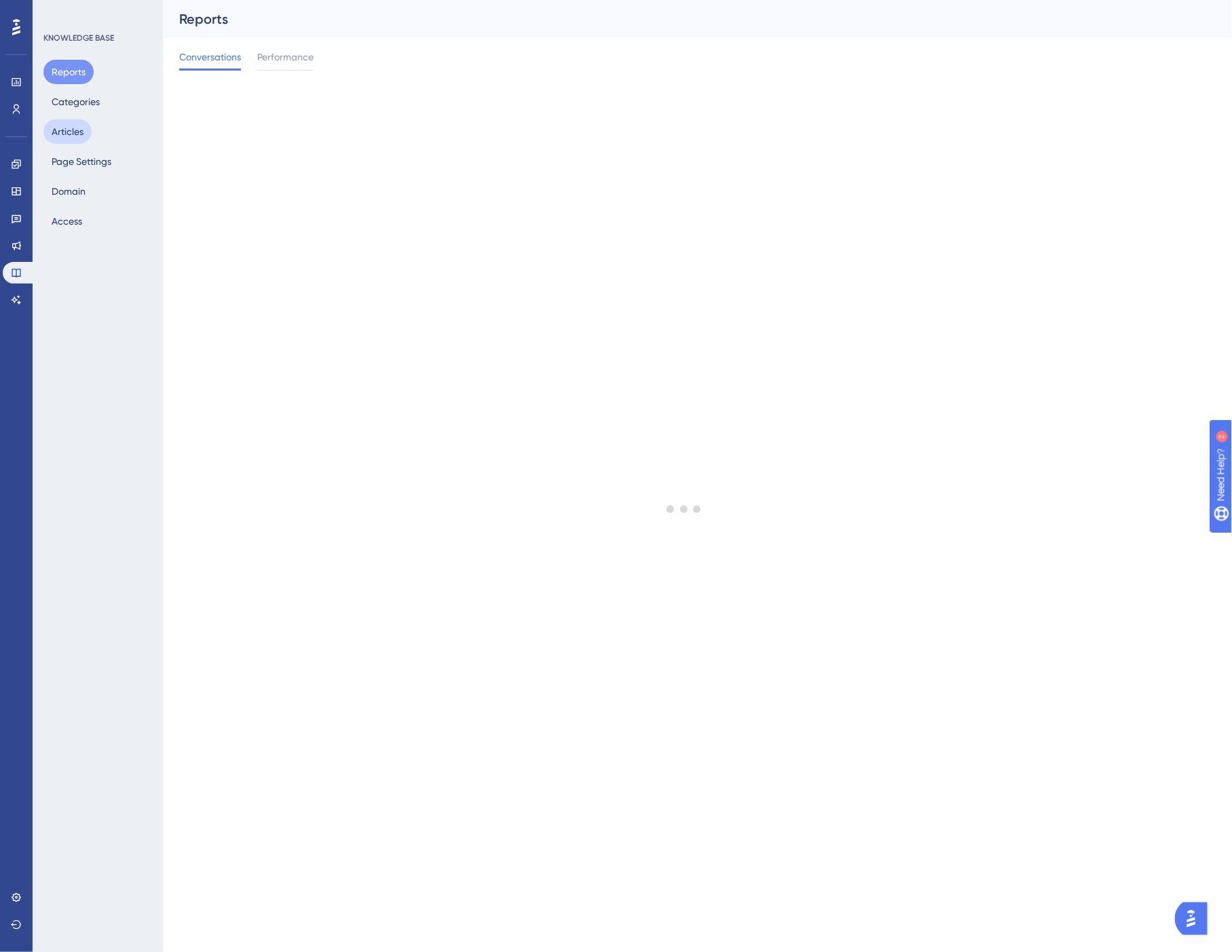
click at [66, 133] on button "Articles" at bounding box center [67, 131] width 48 height 24
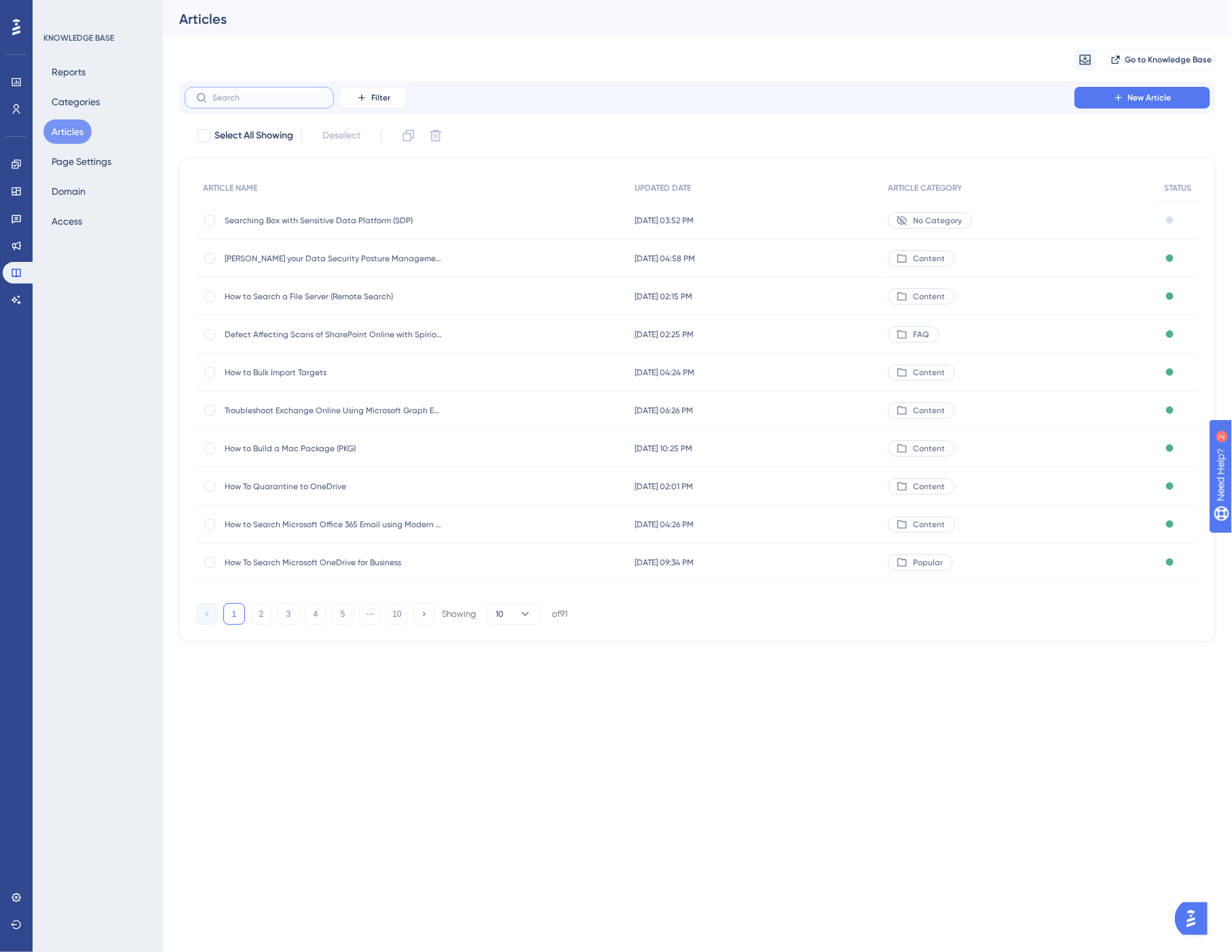
click at [281, 99] on input "text" at bounding box center [267, 97] width 110 height 10
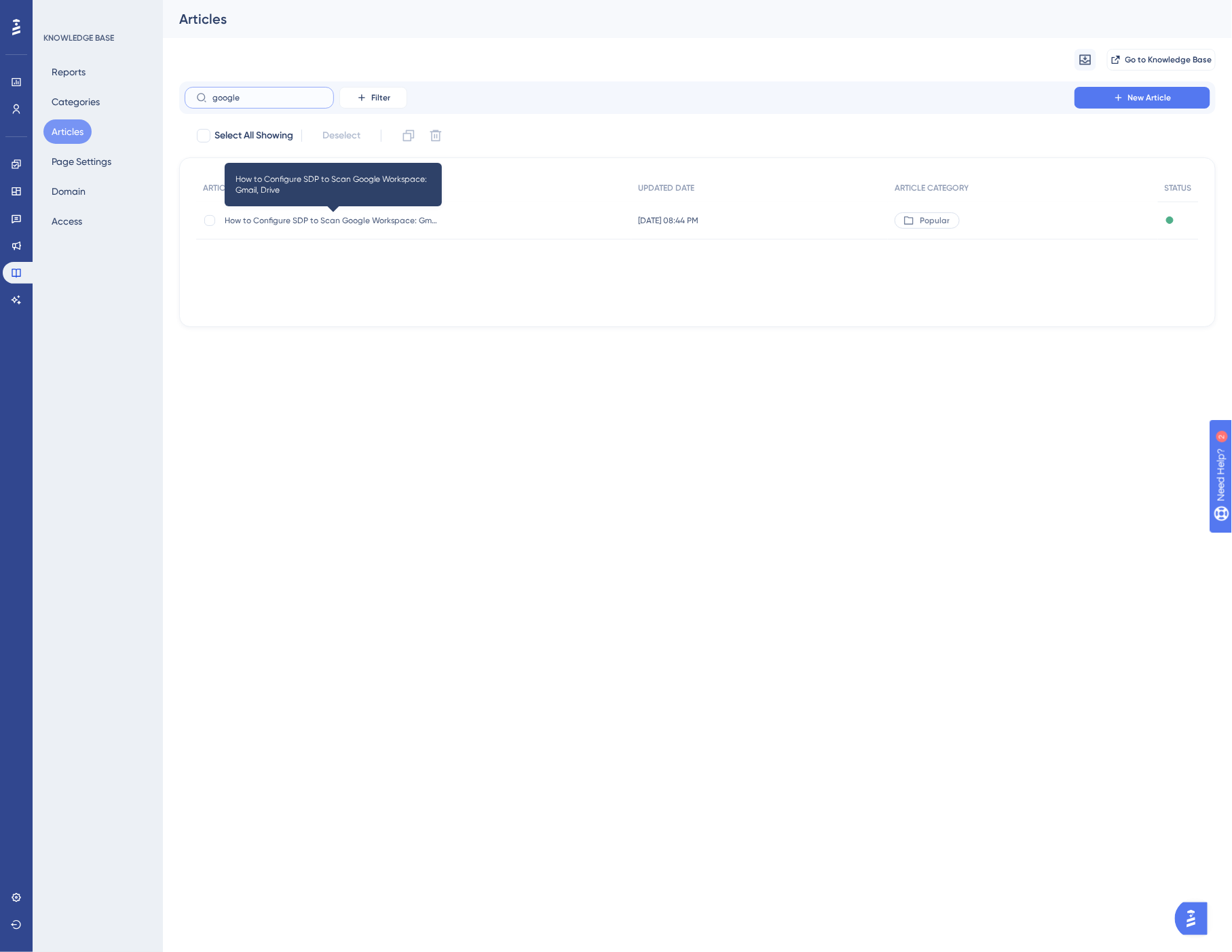
type input "google"
click at [370, 216] on span "How to Configure SDP to Scan Google Workspace: Gmail, Drive" at bounding box center [333, 220] width 217 height 11
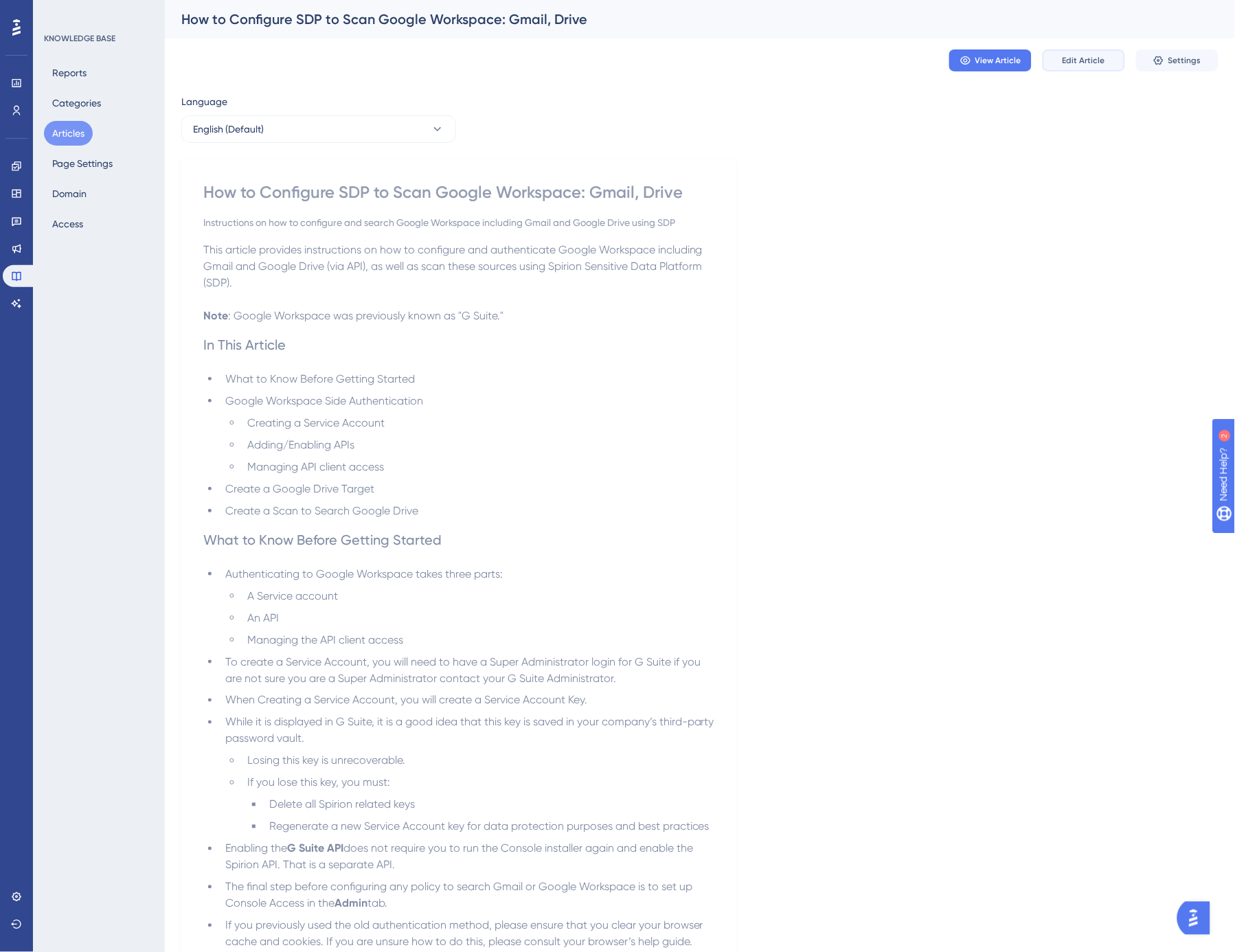
click at [1104, 63] on button "Edit Article" at bounding box center [1084, 60] width 83 height 22
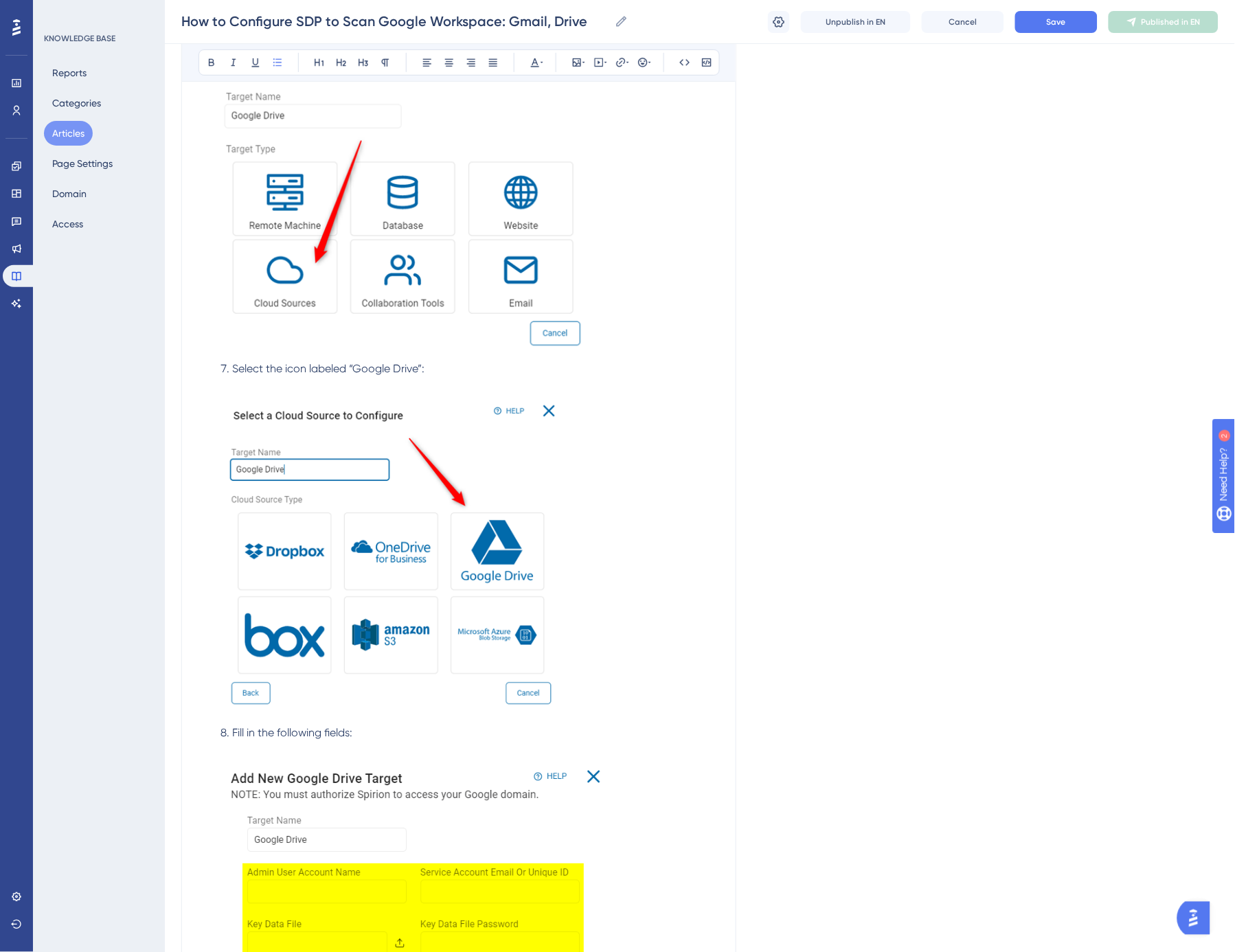
scroll to position [12663, 0]
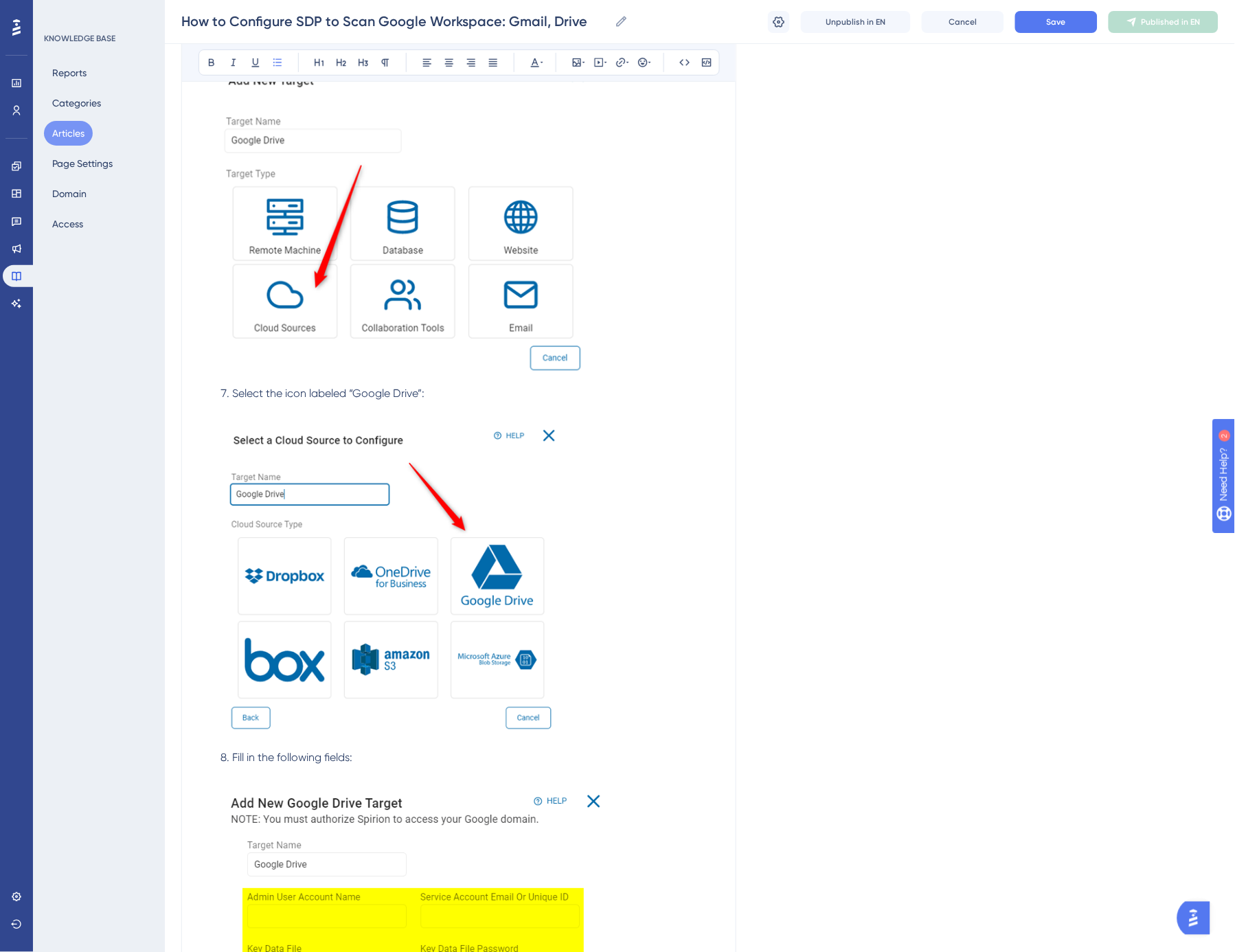
click at [414, 592] on img at bounding box center [392, 579] width 342 height 321
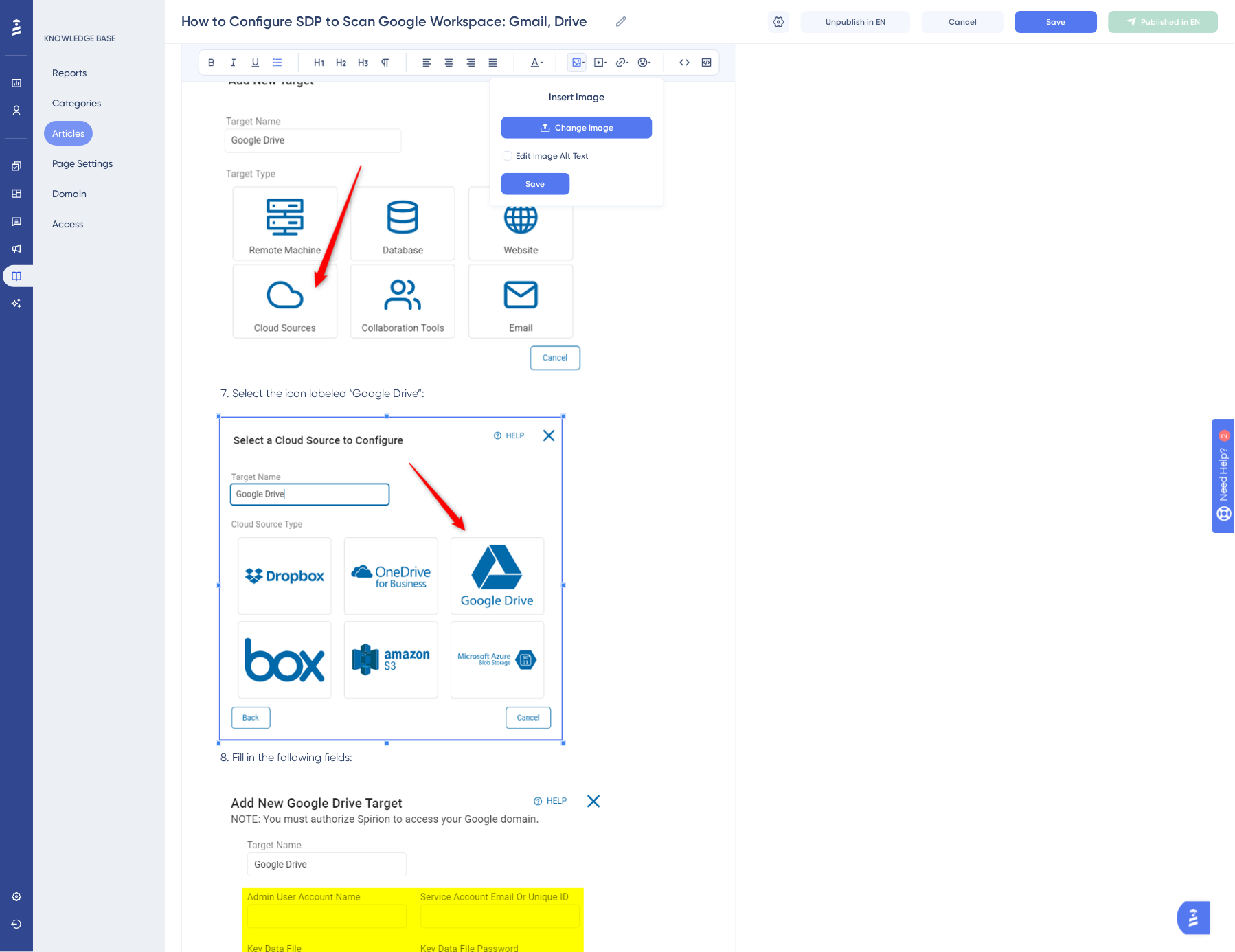
click at [479, 495] on li "Select the icon labeled “Google Drive”:" at bounding box center [467, 565] width 504 height 359
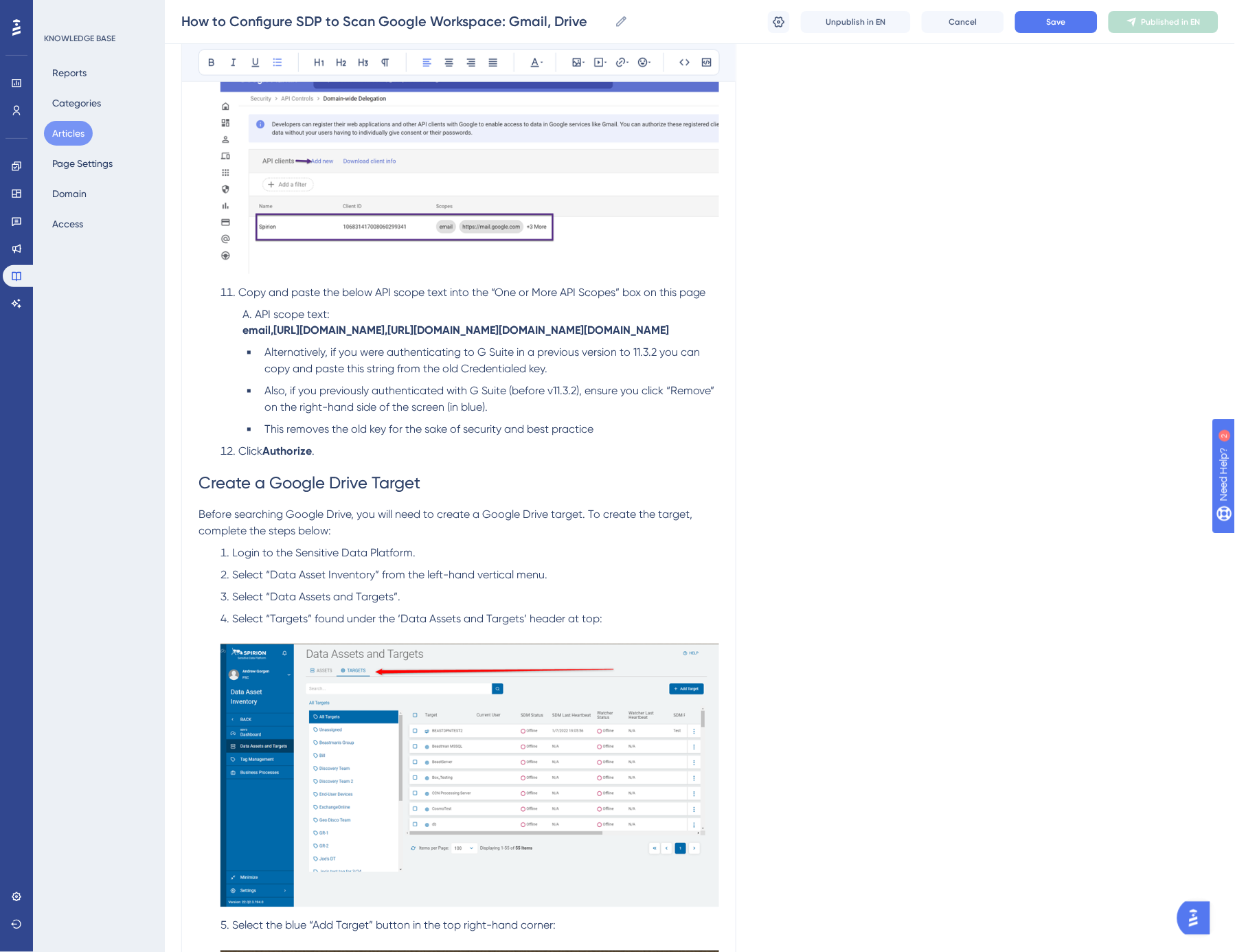
scroll to position [11519, 0]
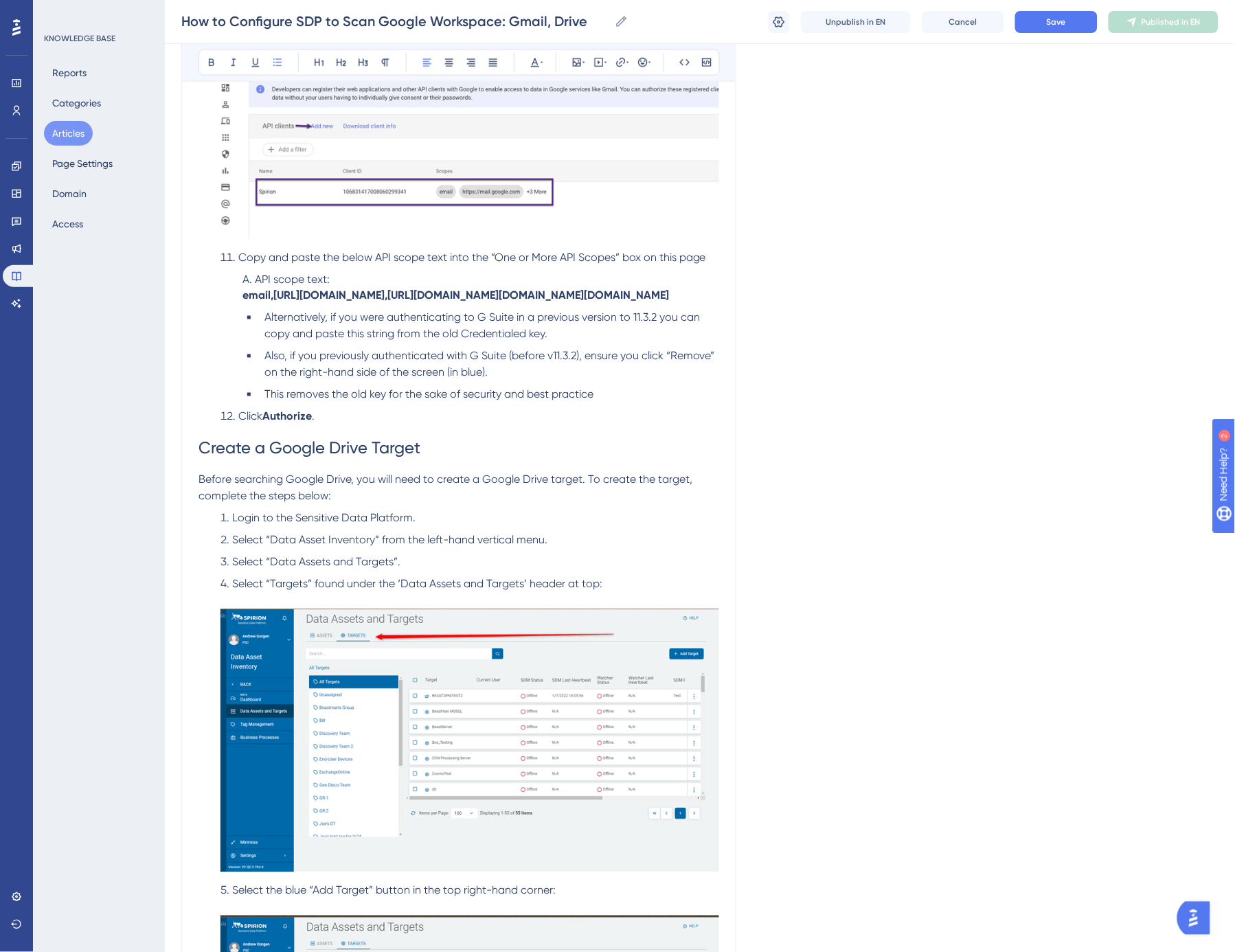
click at [594, 502] on span "Before searching Google Drive, you will need to create a Google Drive target. T…" at bounding box center [447, 488] width 497 height 30
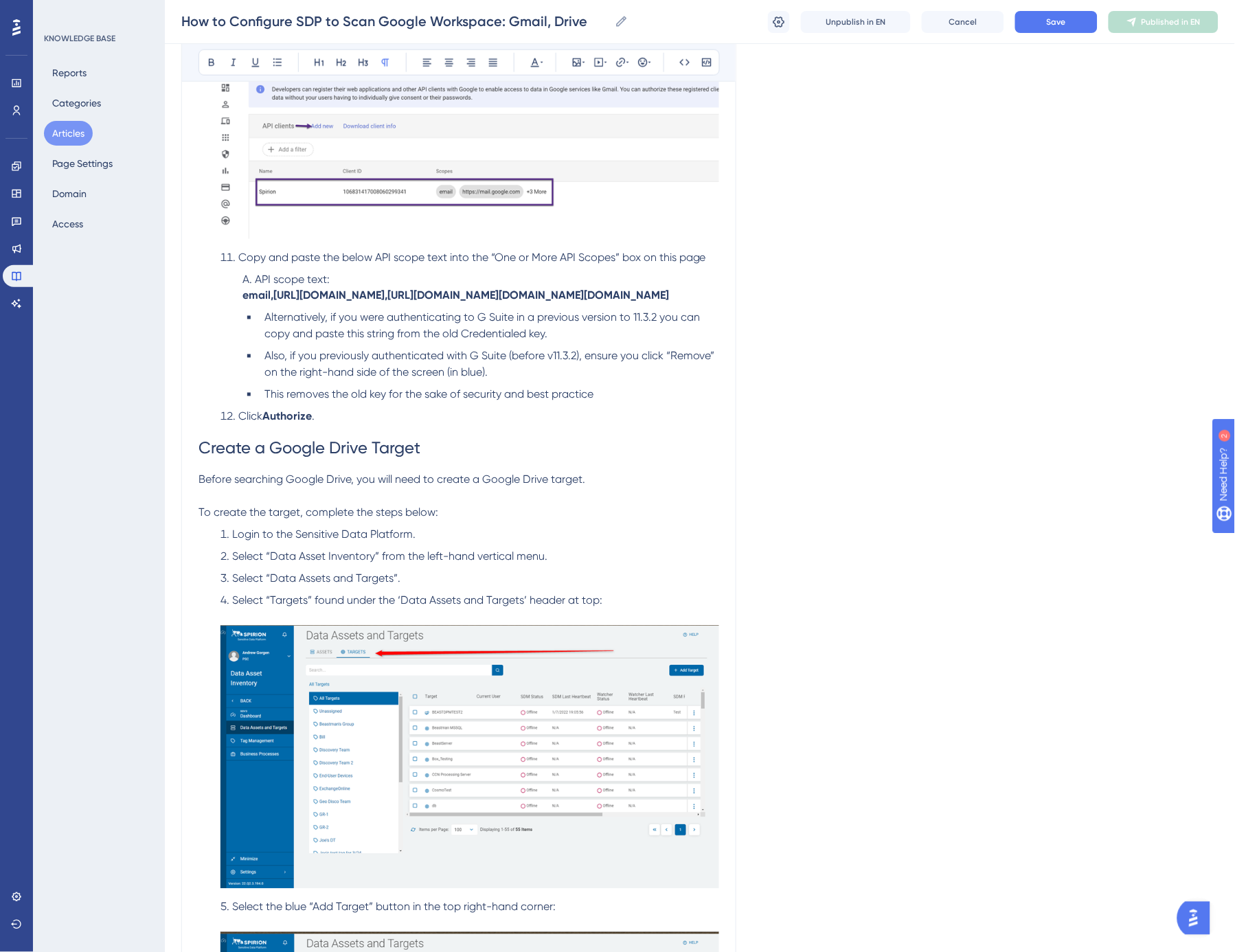
click at [389, 486] on span "Before searching Google Drive, you will need to create a Google Drive target." at bounding box center [392, 480] width 387 height 13
click at [532, 486] on span "Before searching Google Drive, you must create a Google Drive Target in Sensiti…" at bounding box center [442, 480] width 488 height 13
click at [626, 472] on h1 "Create a Google Drive Target" at bounding box center [459, 448] width 521 height 47
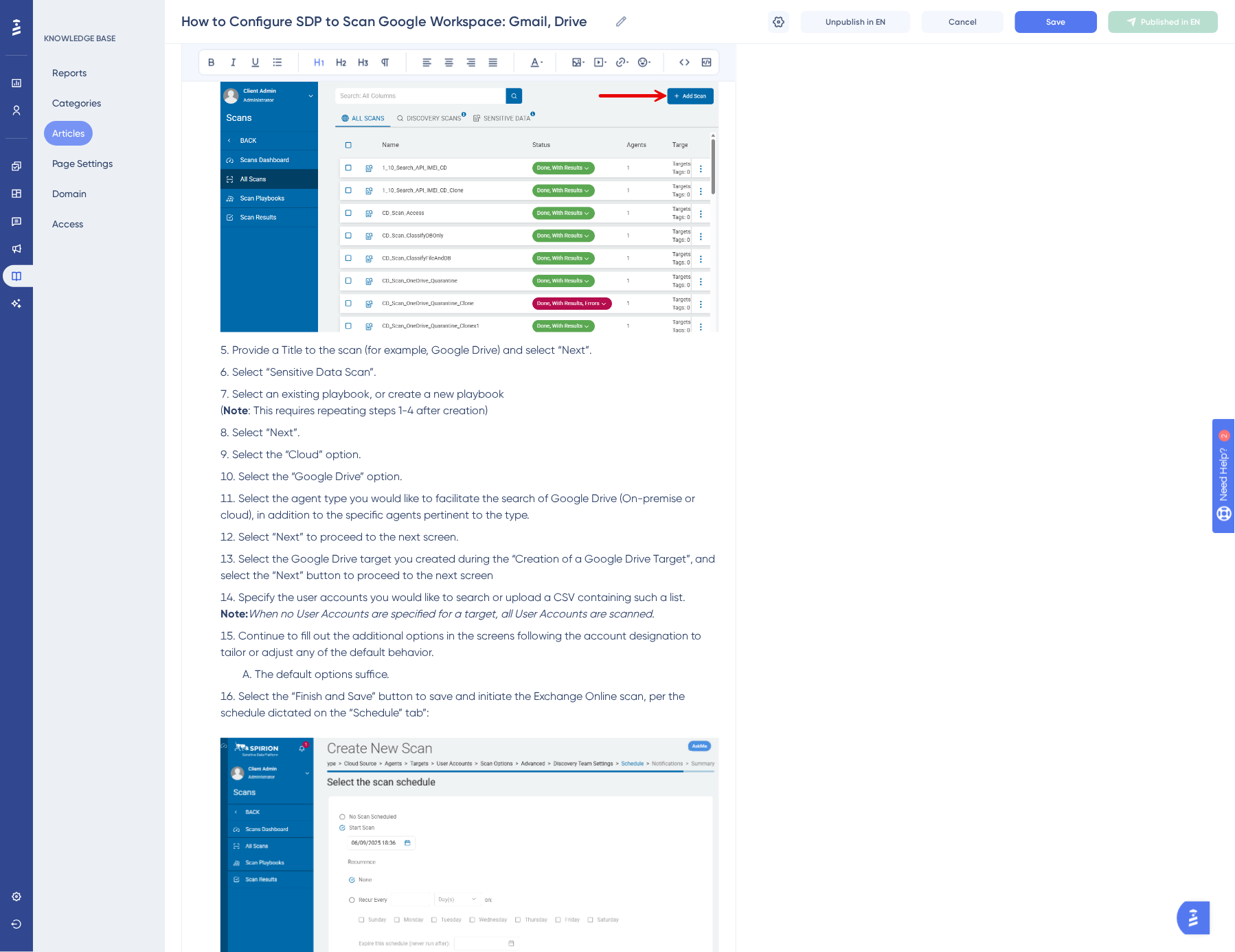
scroll to position [14662, 0]
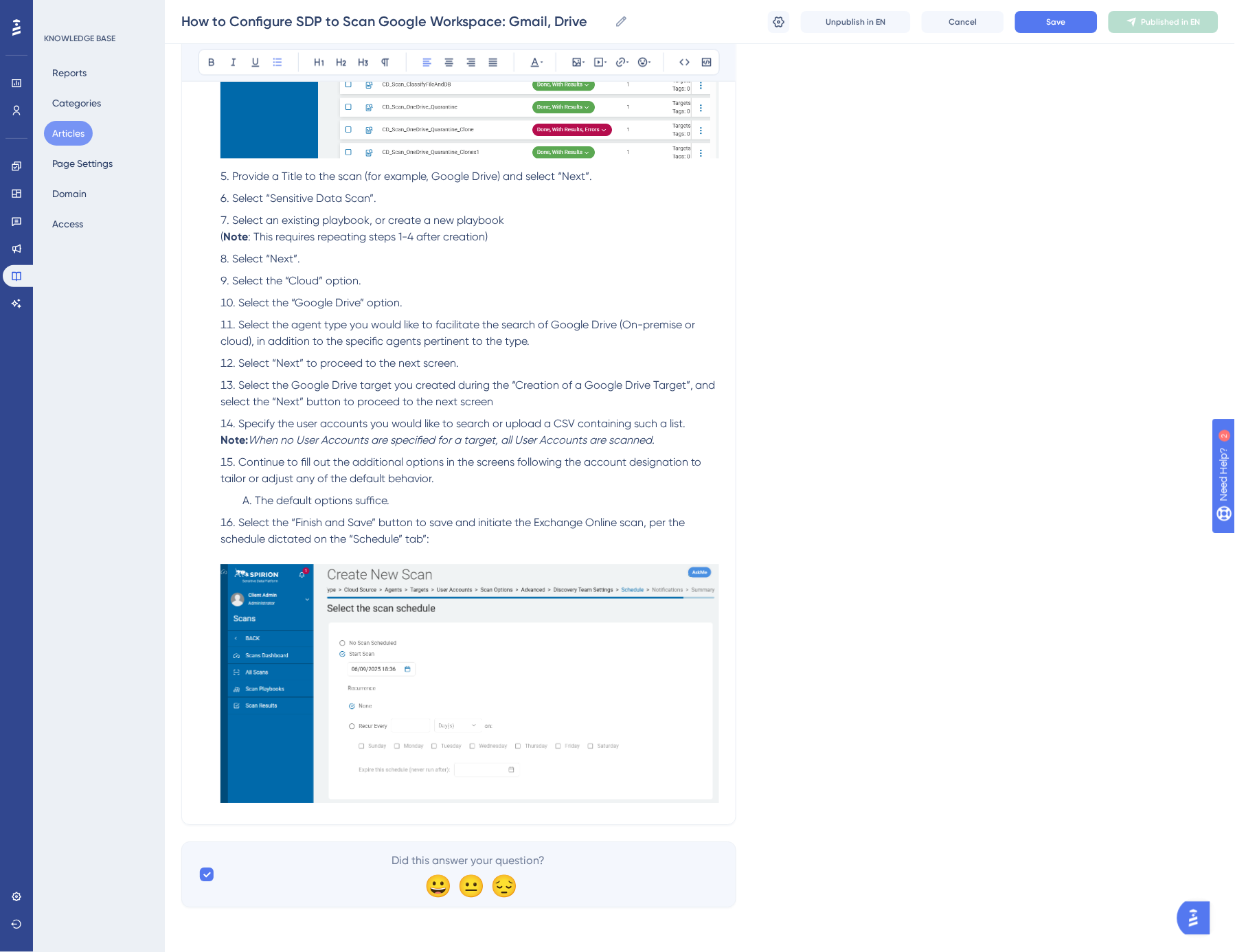
click at [444, 538] on li "Select the “Finish and Save” button to save and initiate the Exchange Online sc…" at bounding box center [467, 661] width 504 height 293
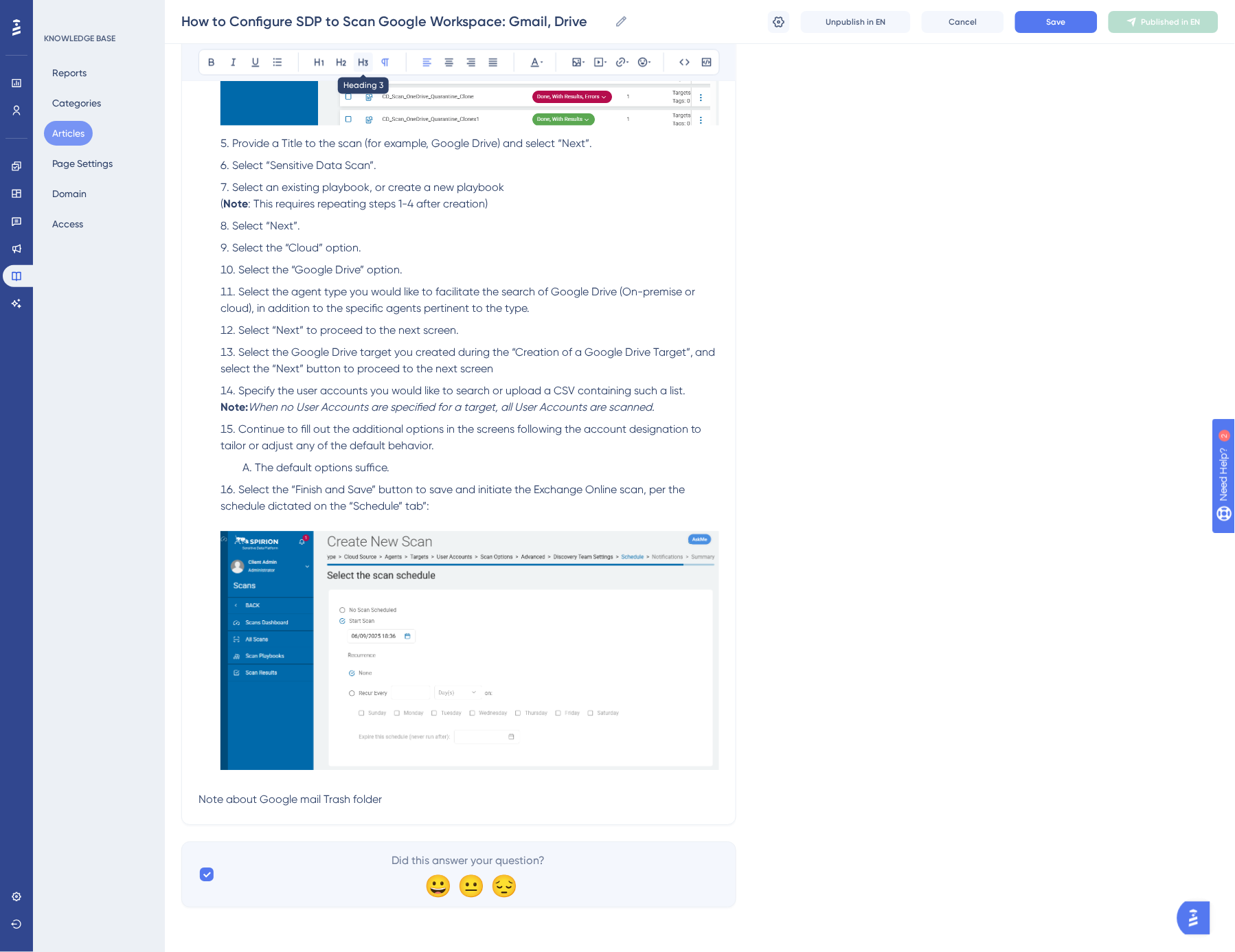
click at [364, 62] on icon at bounding box center [363, 62] width 11 height 11
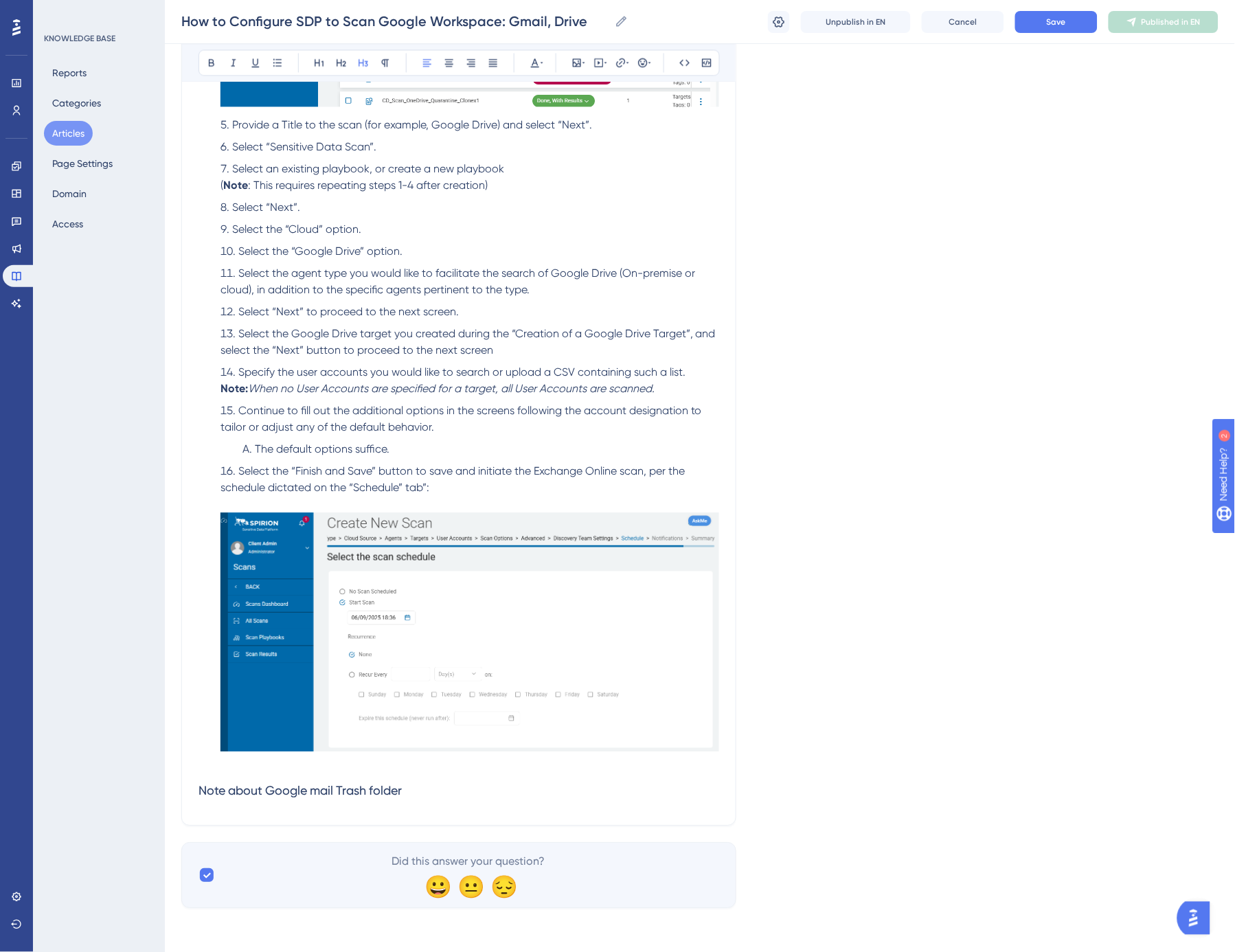
scroll to position [14715, 0]
click at [477, 793] on h3 "Note about Google mail Trash folder" at bounding box center [459, 790] width 521 height 36
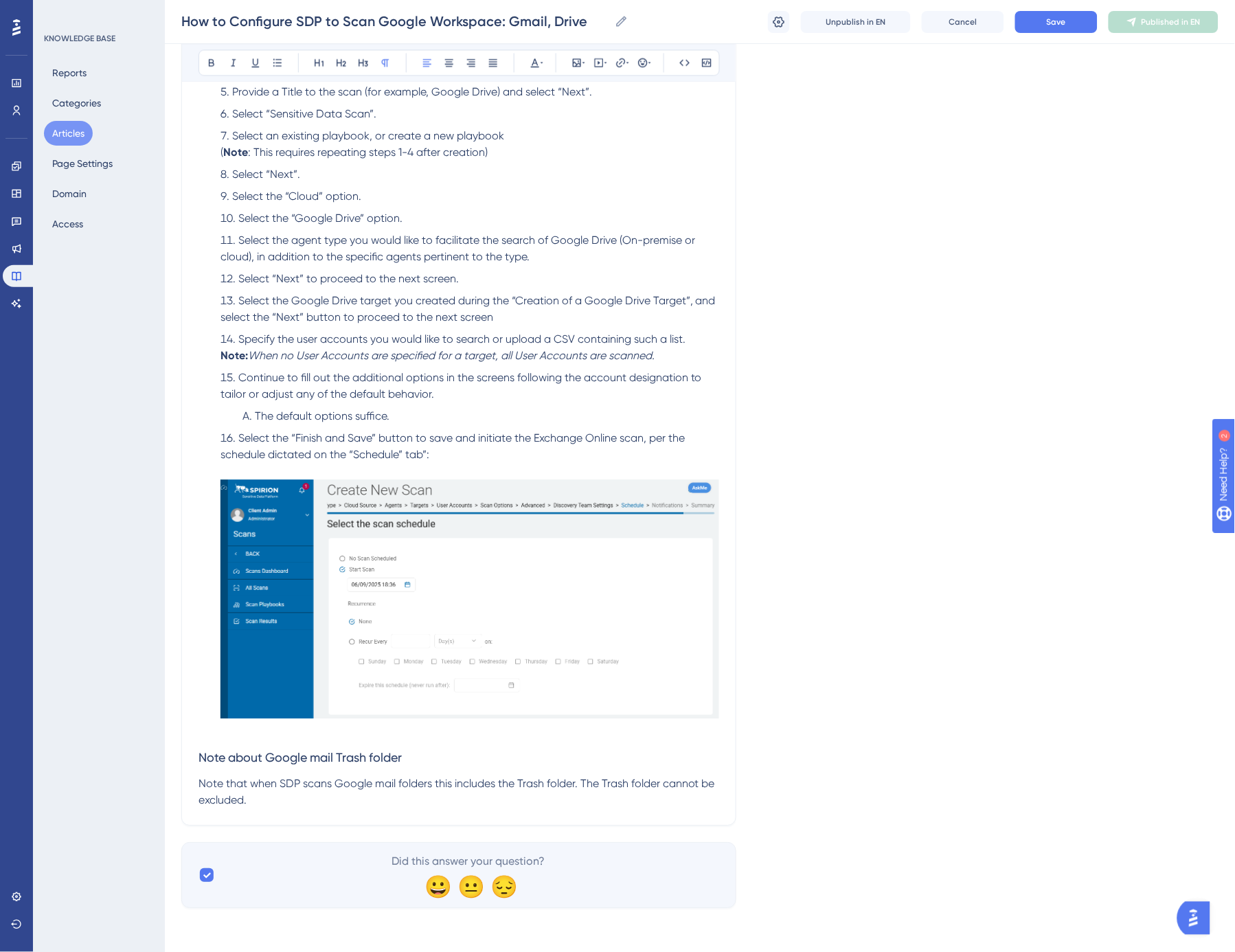
click at [530, 806] on span "Note that when SDP scans Google mail folders this includes the Trash folder. Th…" at bounding box center [458, 792] width 519 height 30
click at [618, 806] on span "folder. The Trash folder cannot be excluded." at bounding box center [456, 792] width 515 height 30
click at [500, 789] on span "Note that when SDP scans Google mail folders this includes the" at bounding box center [356, 784] width 316 height 13
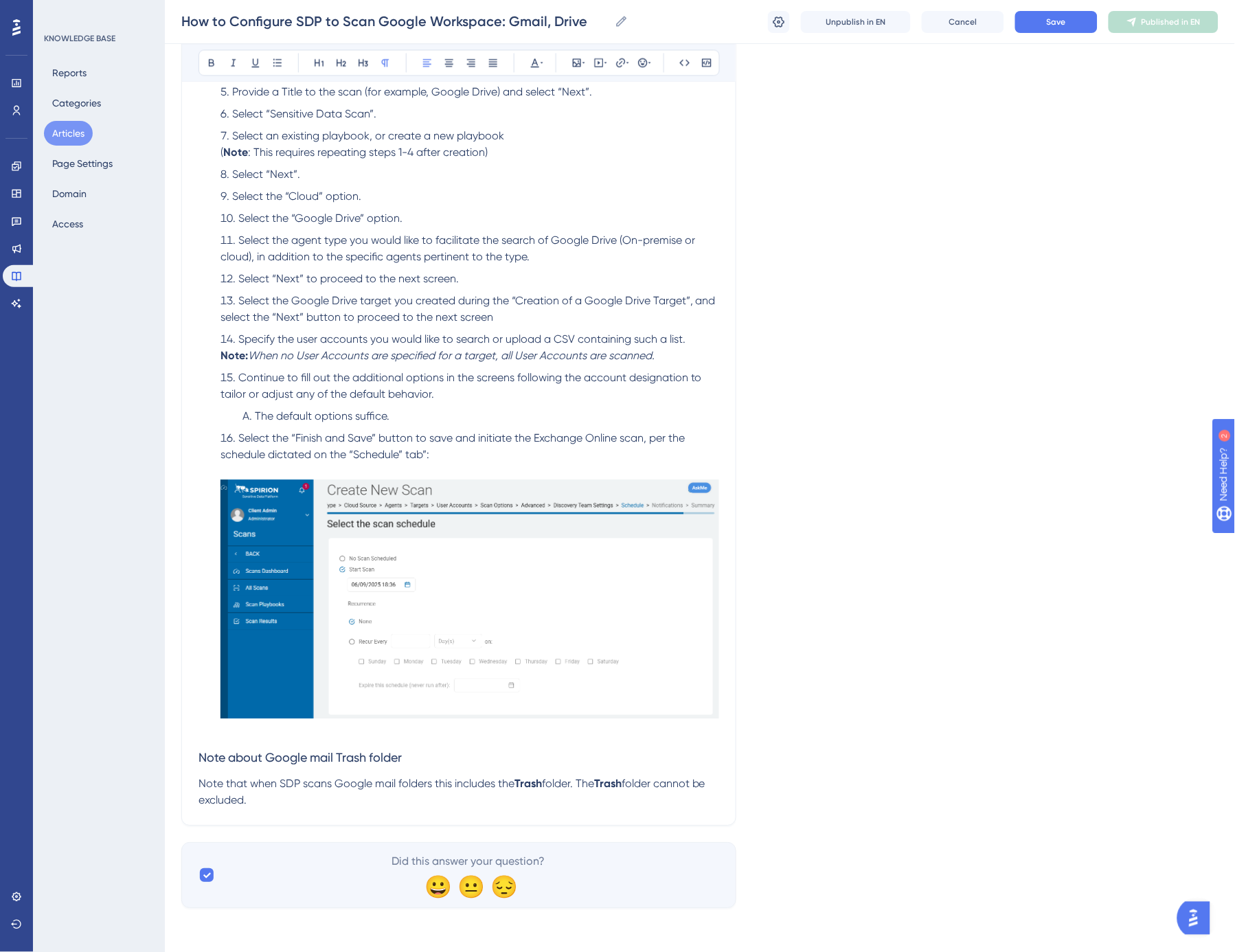
click at [346, 808] on p "Note that when SDP scans Google mail folders this includes the Trash folder. Th…" at bounding box center [459, 792] width 521 height 33
click at [314, 764] on span "Note about Google mail Trash folder" at bounding box center [300, 757] width 204 height 14
click at [498, 789] on span "Note that when SDP scans Google mail folders this includes the" at bounding box center [356, 784] width 316 height 13
click at [1046, 28] on button "Save" at bounding box center [1056, 22] width 83 height 22
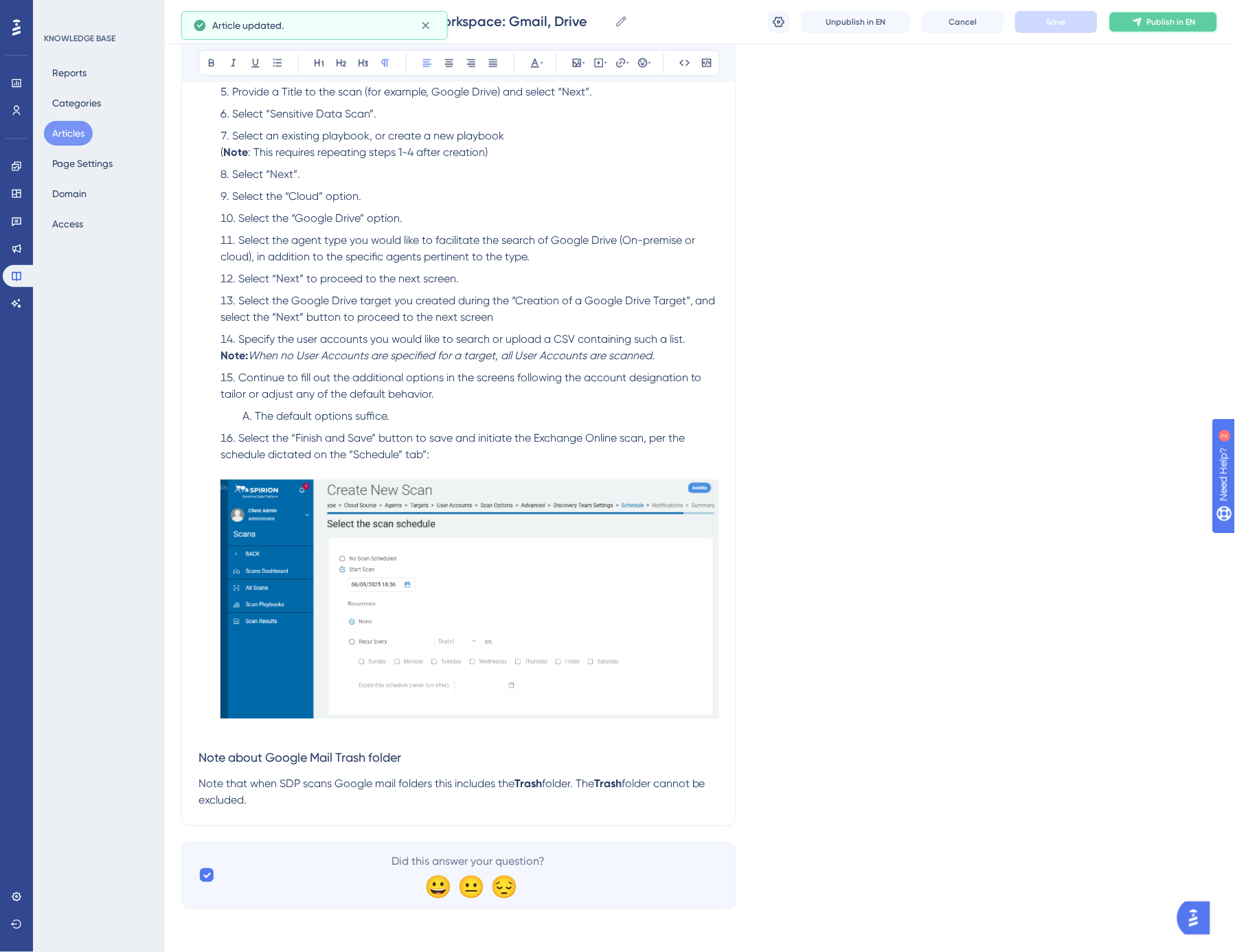
click at [1165, 22] on span "Publish in EN" at bounding box center [1171, 22] width 48 height 11
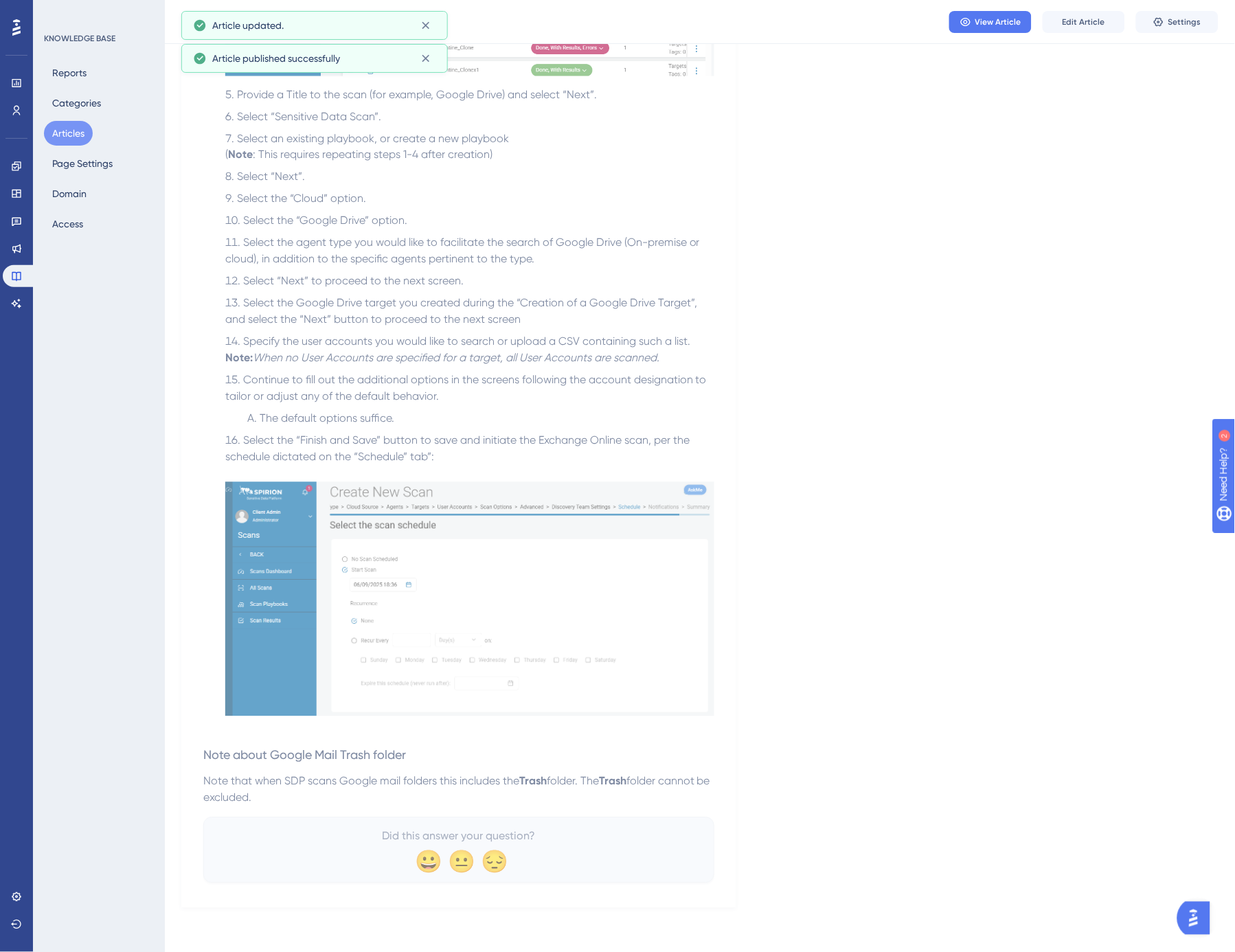
scroll to position [14555, 0]
click at [16, 305] on icon at bounding box center [16, 303] width 11 height 11
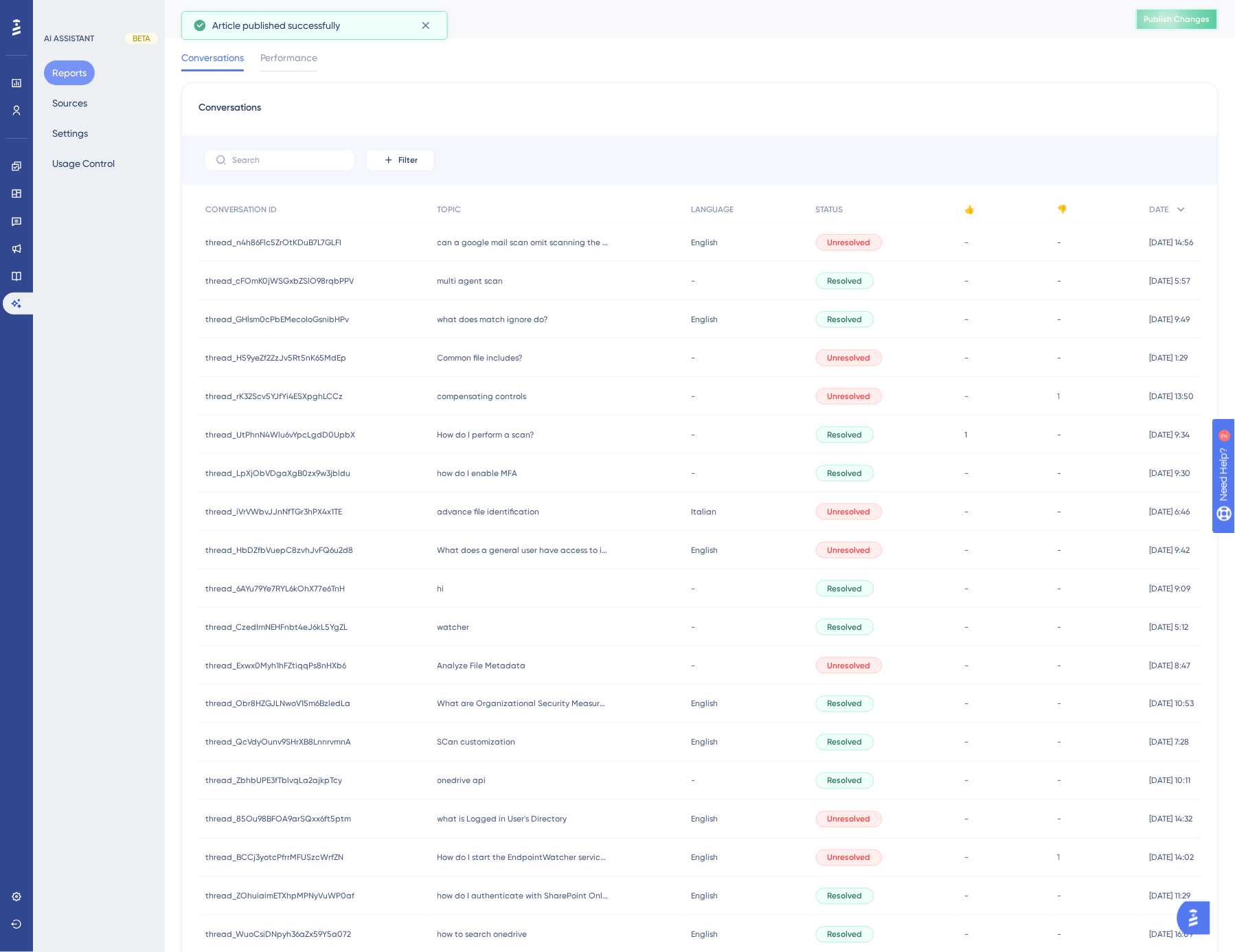
click at [1190, 21] on span "Publish Changes" at bounding box center [1178, 19] width 66 height 11
click at [835, 65] on div "Conversations Performance" at bounding box center [700, 60] width 1037 height 44
click at [888, 43] on div "Conversations Performance" at bounding box center [700, 60] width 1037 height 44
drag, startPoint x: 756, startPoint y: 49, endPoint x: 596, endPoint y: 86, distance: 164.2
click at [632, 83] on div "Conversations Filter CONVERSATION ID TOPIC LANGUAGE STATUS 👍 👎 DATE thread_n4h8…" at bounding box center [700, 568] width 1037 height 971
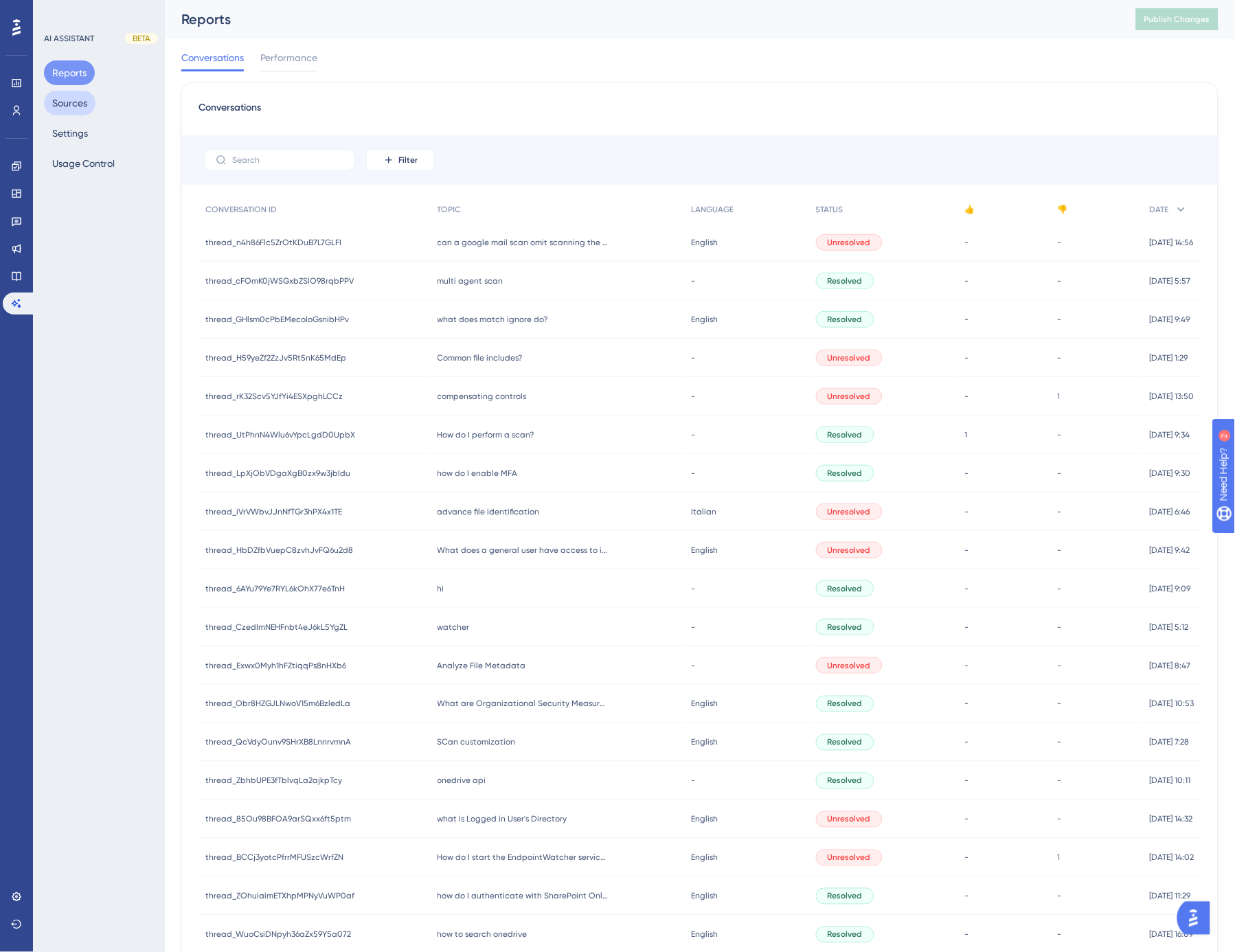
click at [74, 103] on button "Sources" at bounding box center [69, 103] width 51 height 25
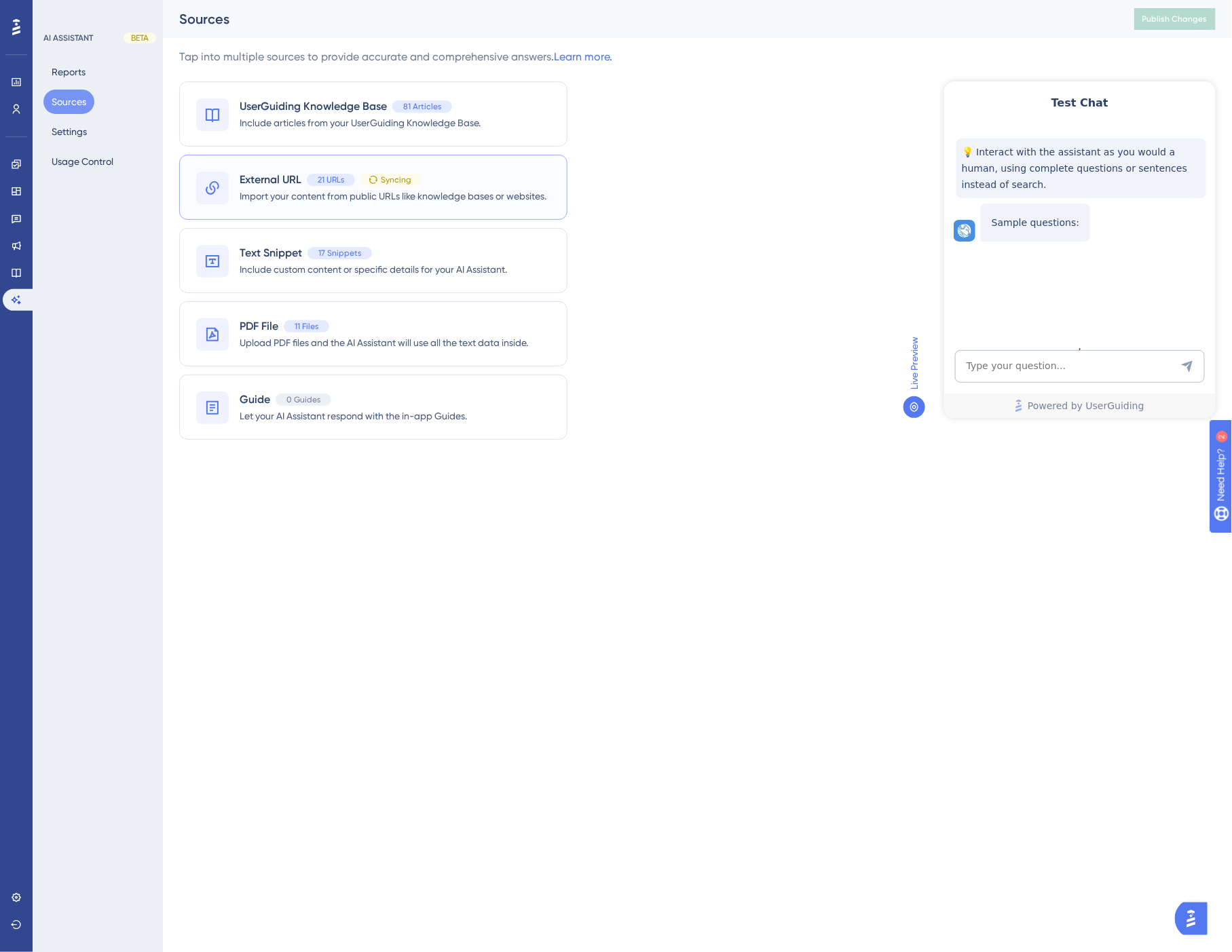
click at [475, 181] on div "External URL 21 URLs Syncing" at bounding box center [393, 180] width 307 height 16
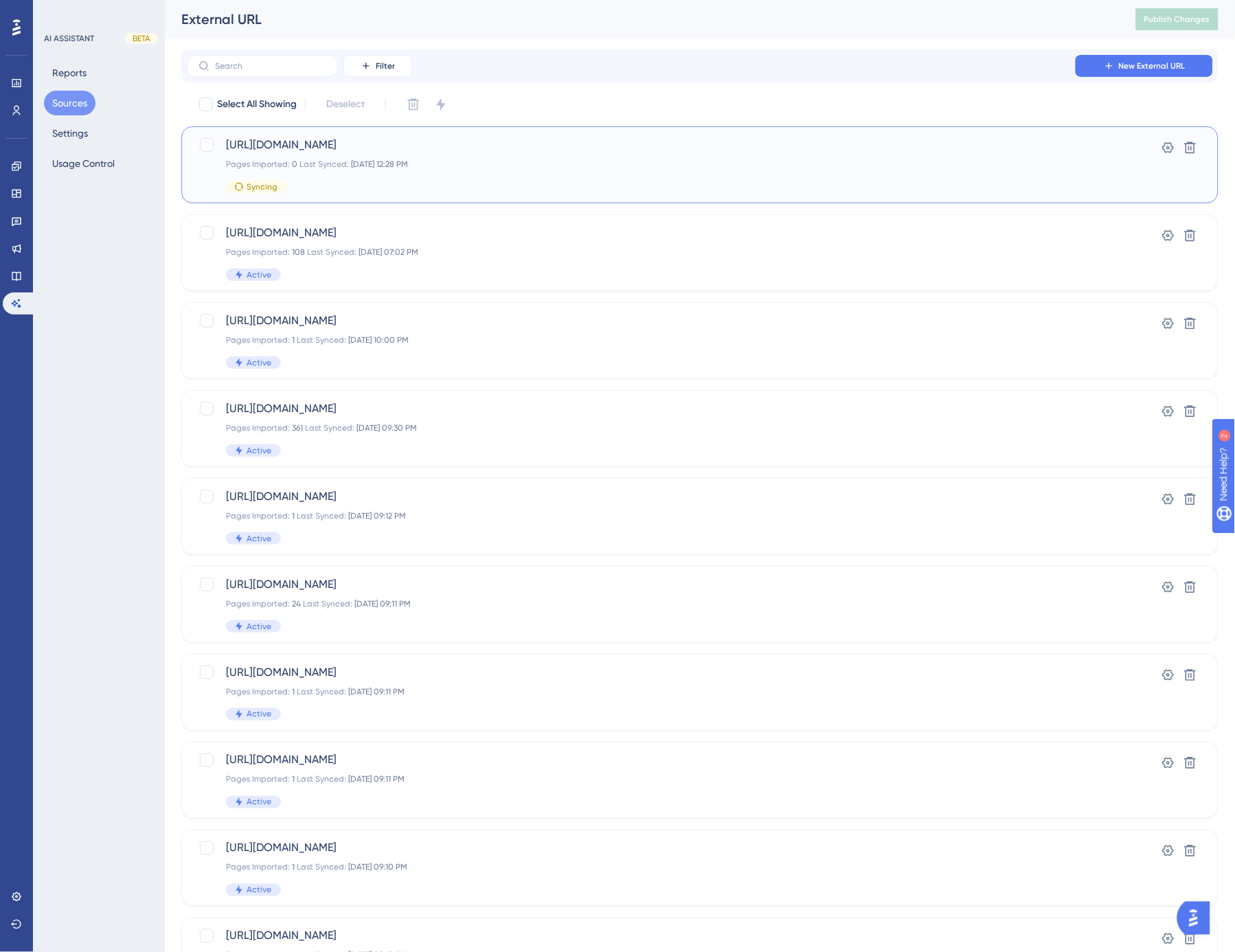
click at [544, 143] on span "[URL][DOMAIN_NAME]" at bounding box center [645, 145] width 838 height 16
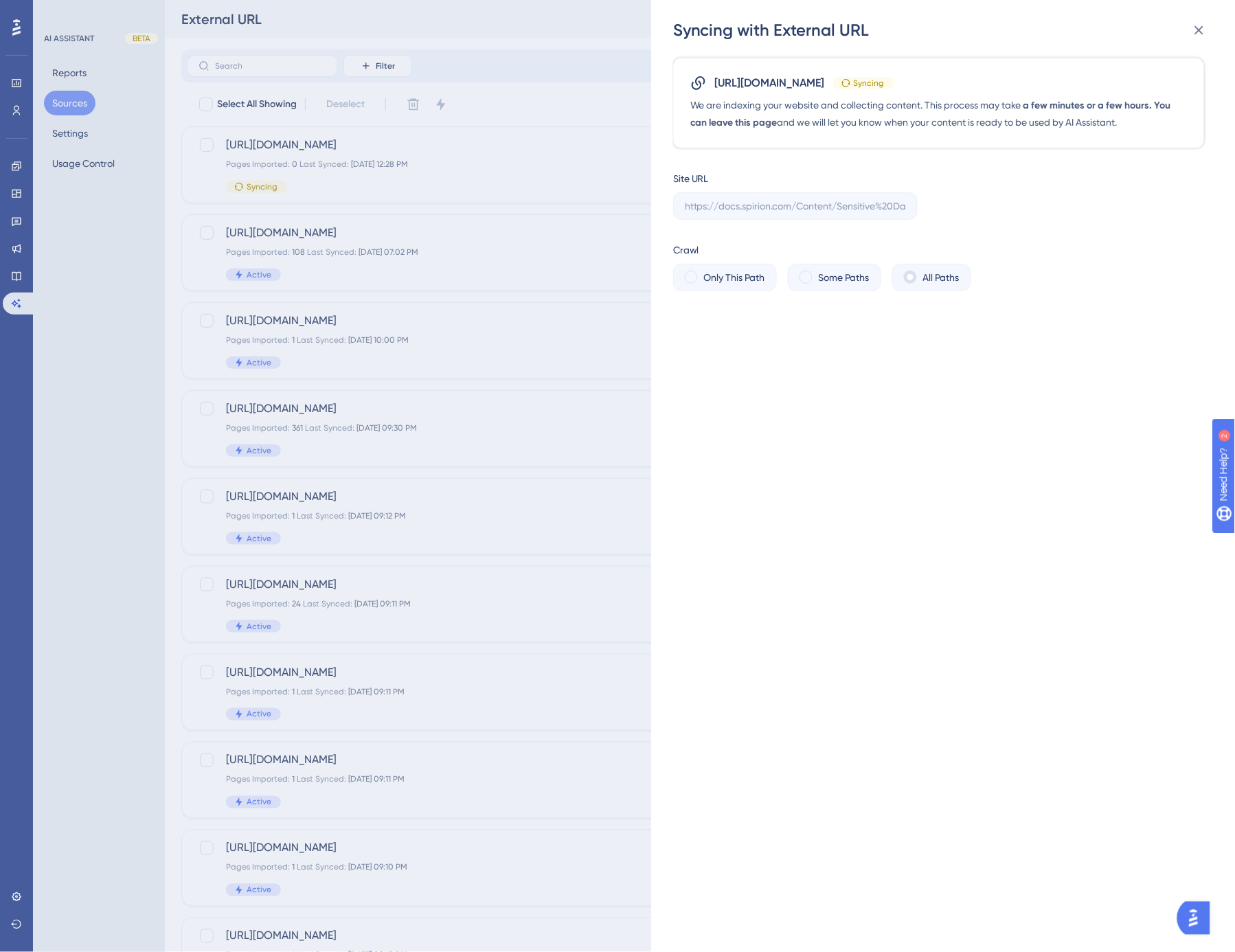
click at [541, 77] on div "Syncing with External URL https://docs.spirion.com/Content/Sensitive%20Data%20P…" at bounding box center [618, 476] width 1235 height 952
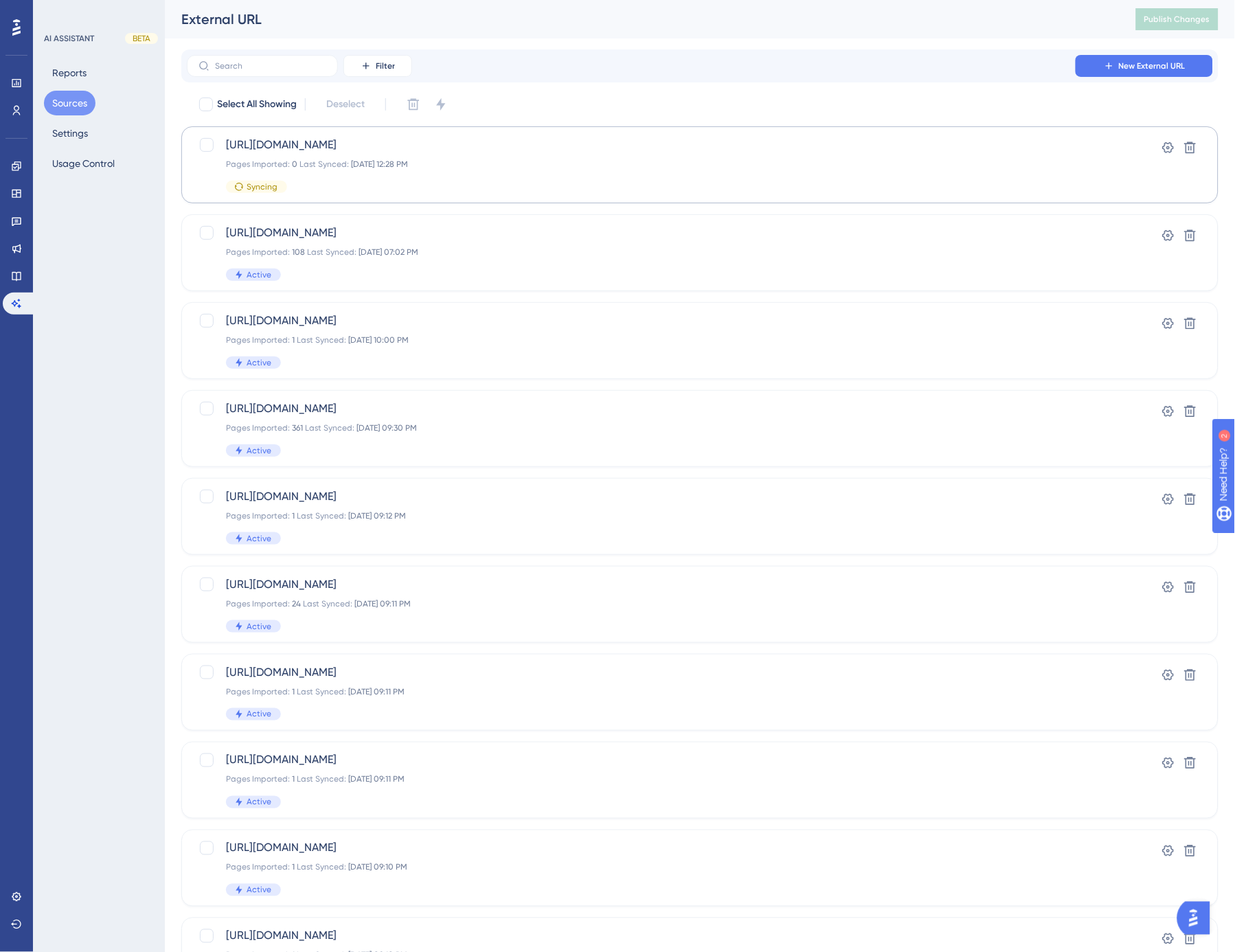
drag, startPoint x: 567, startPoint y: 63, endPoint x: 415, endPoint y: 136, distance: 168.6
click at [509, 63] on div "Filter New External URL" at bounding box center [700, 66] width 1026 height 22
click at [212, 150] on div at bounding box center [207, 145] width 13 height 13
click at [207, 148] on icon at bounding box center [207, 145] width 8 height 11
checkbox input "false"
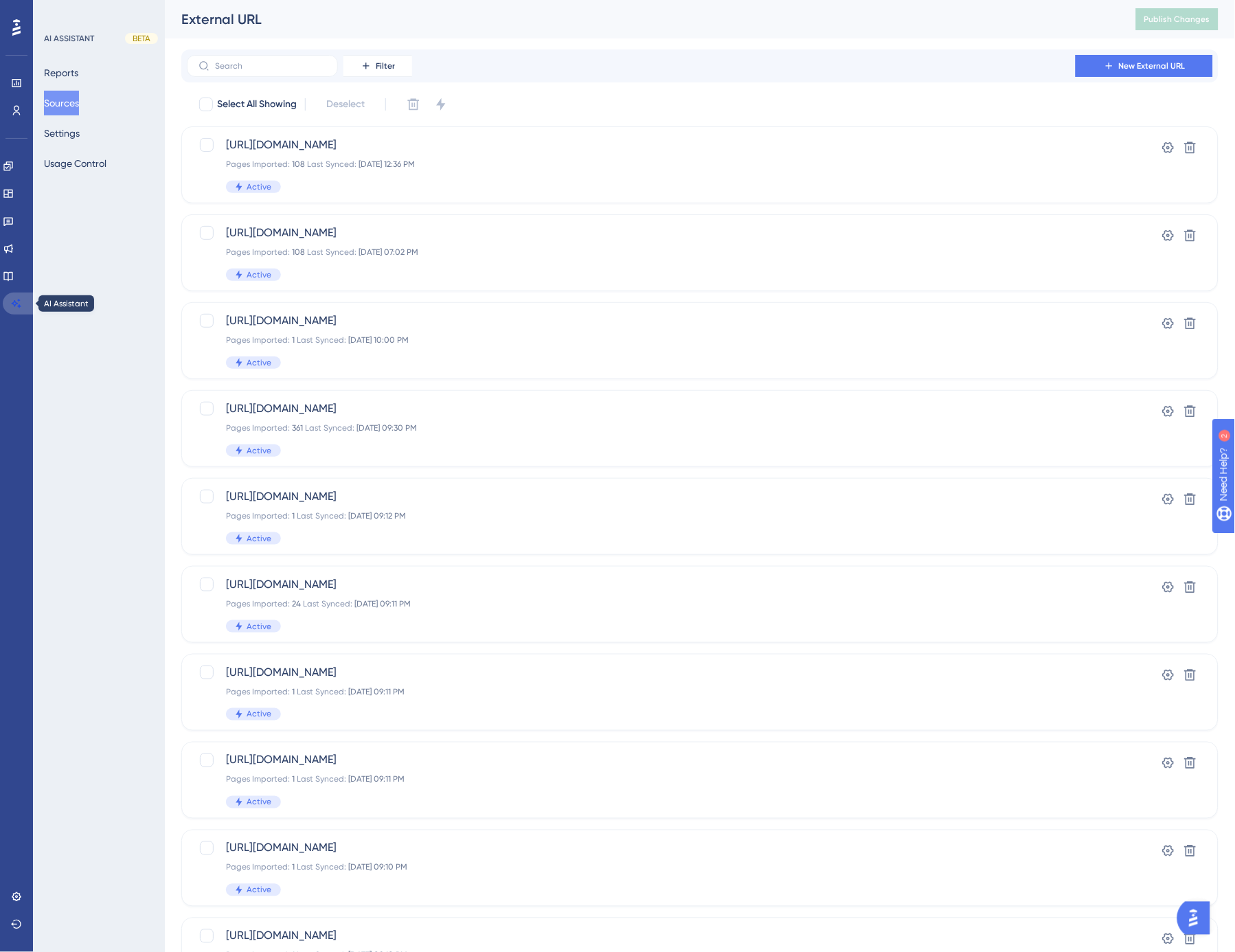
click at [10, 300] on link at bounding box center [19, 303] width 33 height 22
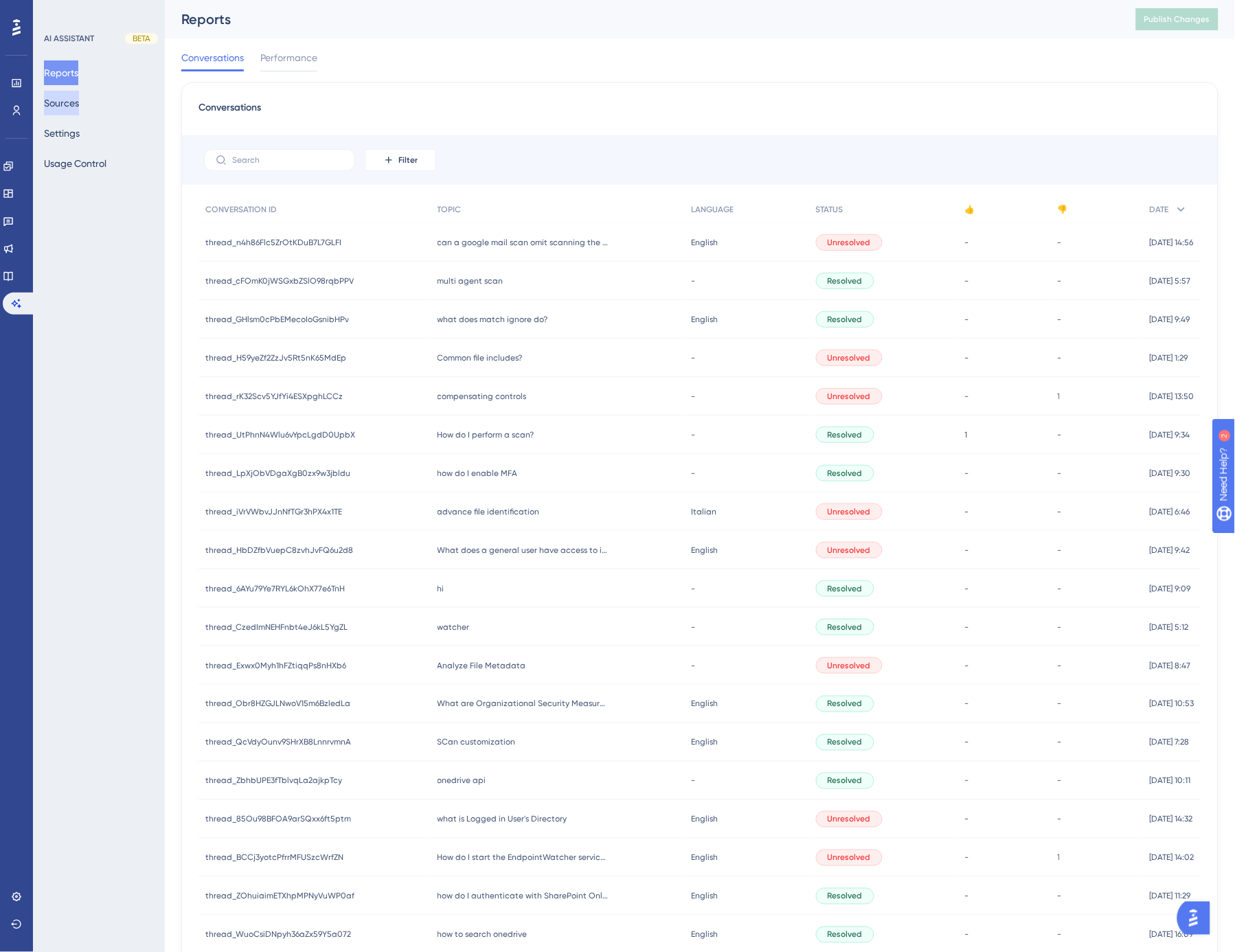
click at [79, 106] on button "Sources" at bounding box center [61, 103] width 35 height 25
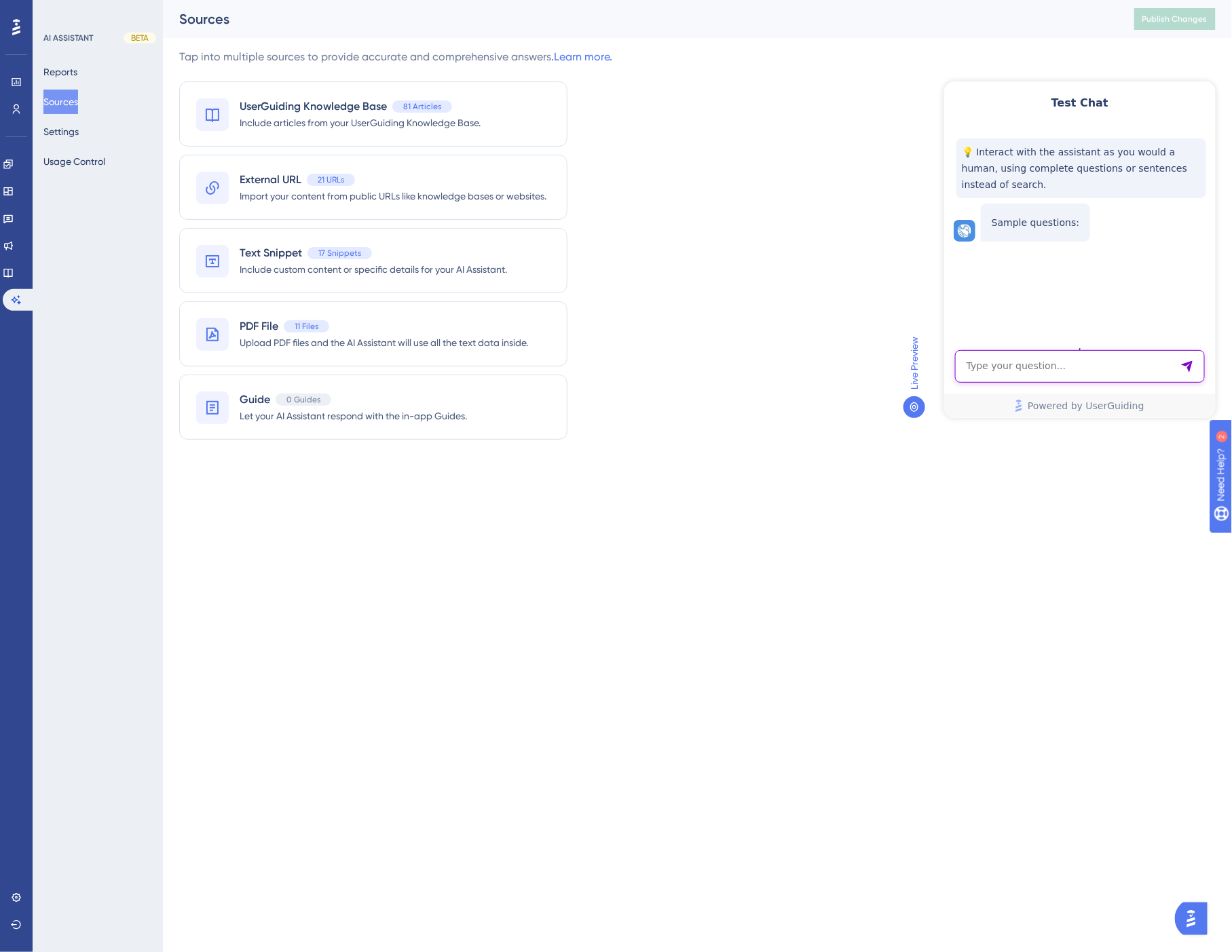
drag, startPoint x: 1054, startPoint y: 370, endPoint x: 1817, endPoint y: 437, distance: 765.9
click at [1054, 370] on textarea "AI Assistant Text Input" at bounding box center [1079, 365] width 250 height 32
type textarea "what does enable startup checks do?"
drag, startPoint x: 858, startPoint y: 161, endPoint x: 847, endPoint y: 152, distance: 14.2
drag, startPoint x: 847, startPoint y: 152, endPoint x: 808, endPoint y: 125, distance: 47.4
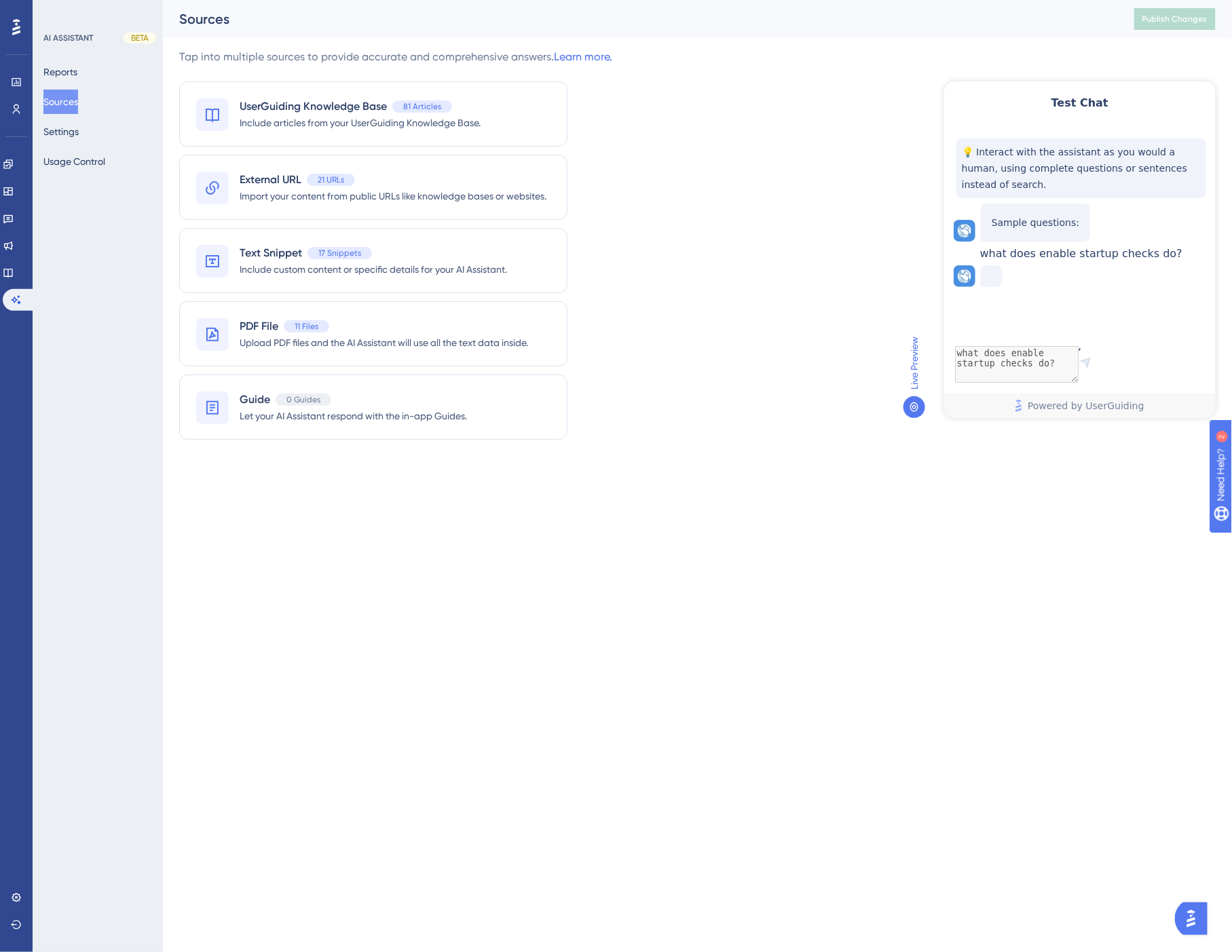
click at [808, 125] on div "Tap into multiple sources to provide accurate and comprehensive answers. Learn …" at bounding box center [697, 252] width 1037 height 407
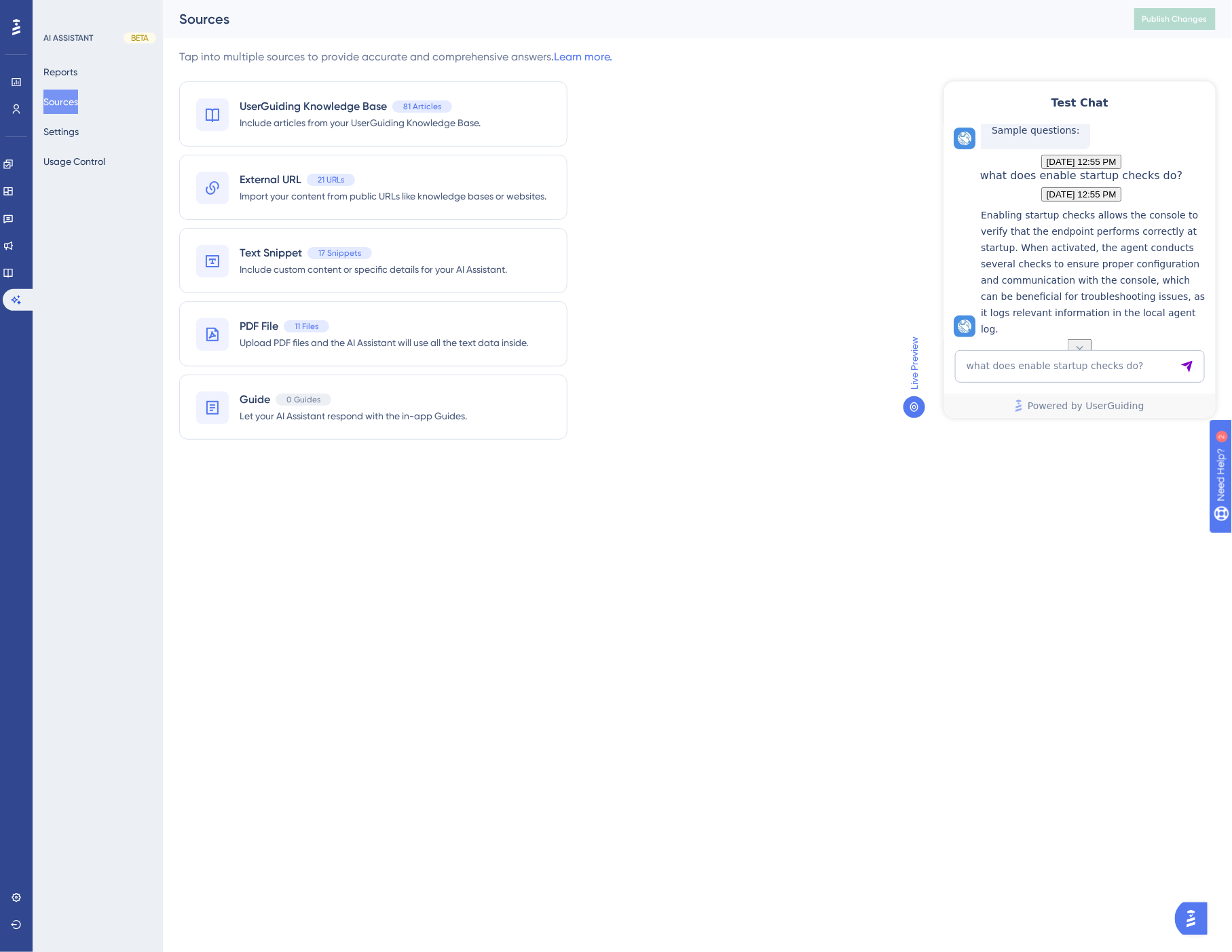
scroll to position [158, 0]
click at [684, 288] on div "Tap into multiple sources to provide accurate and comprehensive answers. Learn …" at bounding box center [697, 252] width 1037 height 407
click at [621, 202] on div "Tap into multiple sources to provide accurate and comprehensive answers. Learn …" at bounding box center [697, 252] width 1037 height 407
